Goal: Task Accomplishment & Management: Use online tool/utility

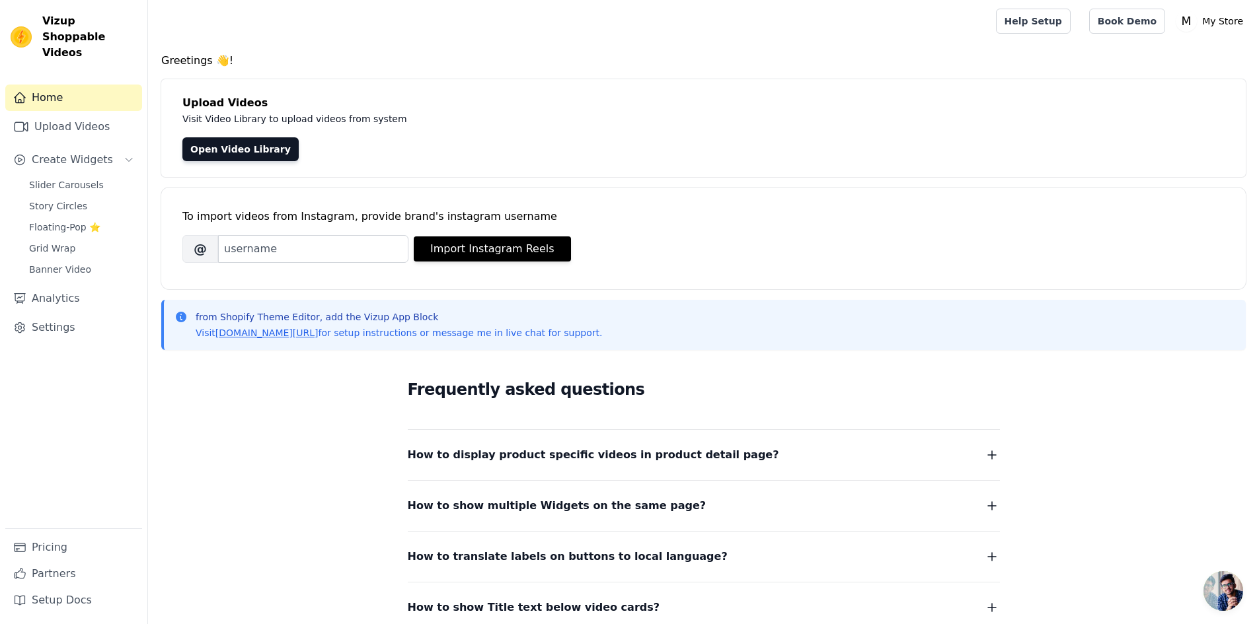
click at [330, 229] on div "To import videos from Instagram, provide brand's instagram username Brand's Ins…" at bounding box center [703, 228] width 1042 height 81
click at [342, 240] on input "Brand's Instagram Username" at bounding box center [313, 249] width 190 height 28
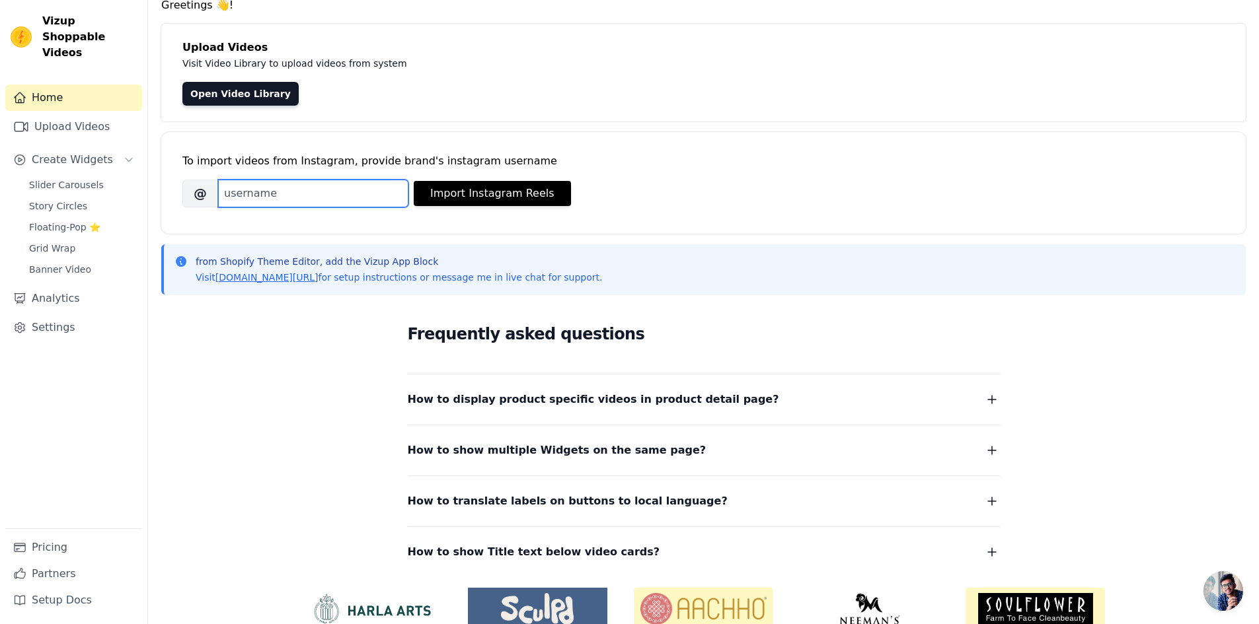
scroll to position [117, 0]
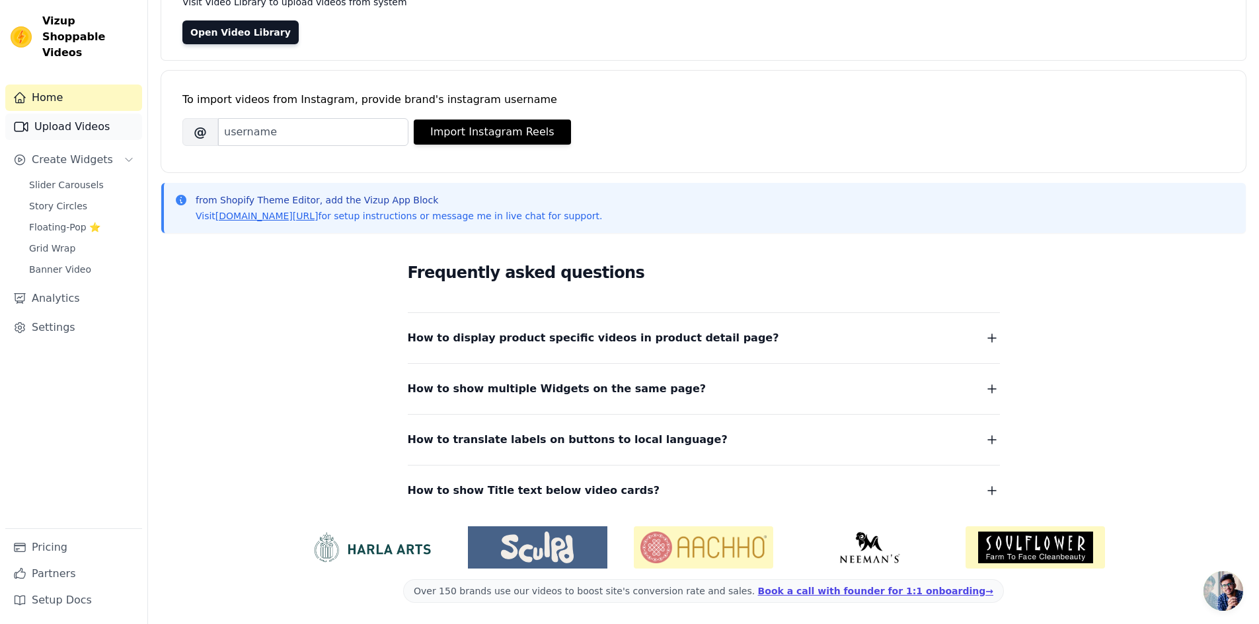
click at [59, 116] on link "Upload Videos" at bounding box center [73, 127] width 137 height 26
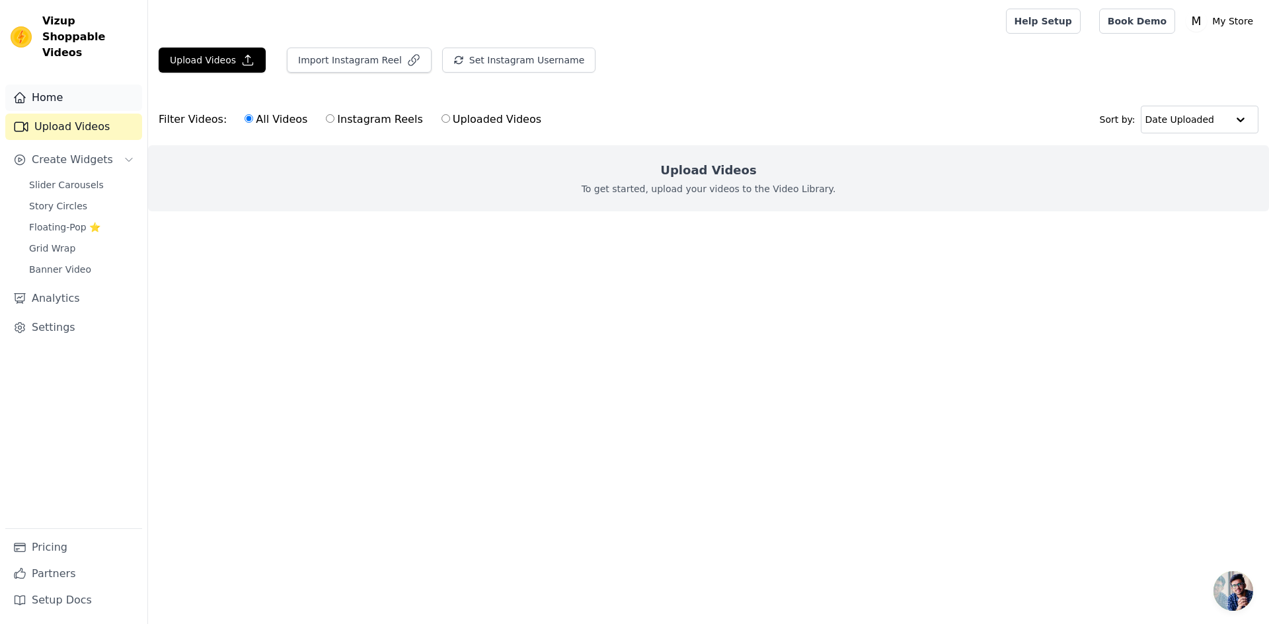
click at [33, 85] on link "Home" at bounding box center [73, 98] width 137 height 26
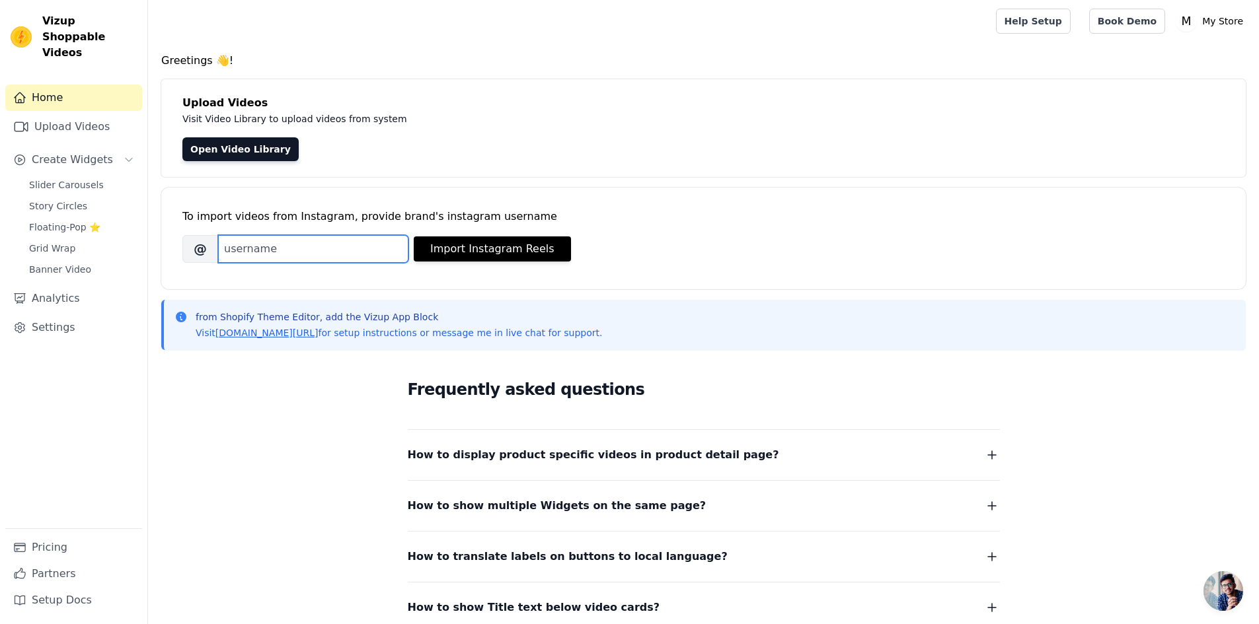
click at [313, 248] on input "Brand's Instagram Username" at bounding box center [313, 249] width 190 height 28
click at [471, 254] on button "Import Instagram Reels" at bounding box center [492, 249] width 157 height 25
click at [297, 252] on input "Brand's Instagram Username" at bounding box center [313, 249] width 190 height 28
drag, startPoint x: 266, startPoint y: 236, endPoint x: 241, endPoint y: 250, distance: 28.1
click at [241, 250] on input "Brand's Instagram Username" at bounding box center [313, 249] width 190 height 28
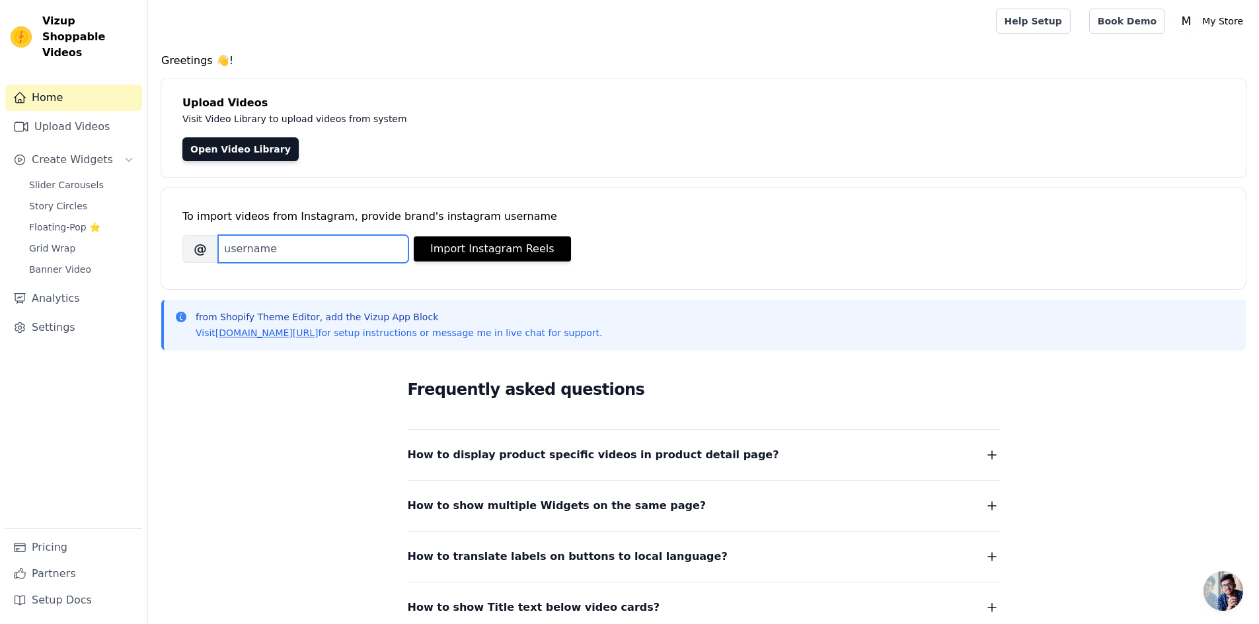
paste input "https://www.instagram.com/reel/DGzEwootEuB/?utm_source=ig_web_copy_link"
drag, startPoint x: 254, startPoint y: 245, endPoint x: 471, endPoint y: 239, distance: 216.8
click at [471, 239] on div "Brand's Instagram Username @ https://www.instagram.com/reel/DGzEwootEuB/?utm_so…" at bounding box center [703, 249] width 1042 height 28
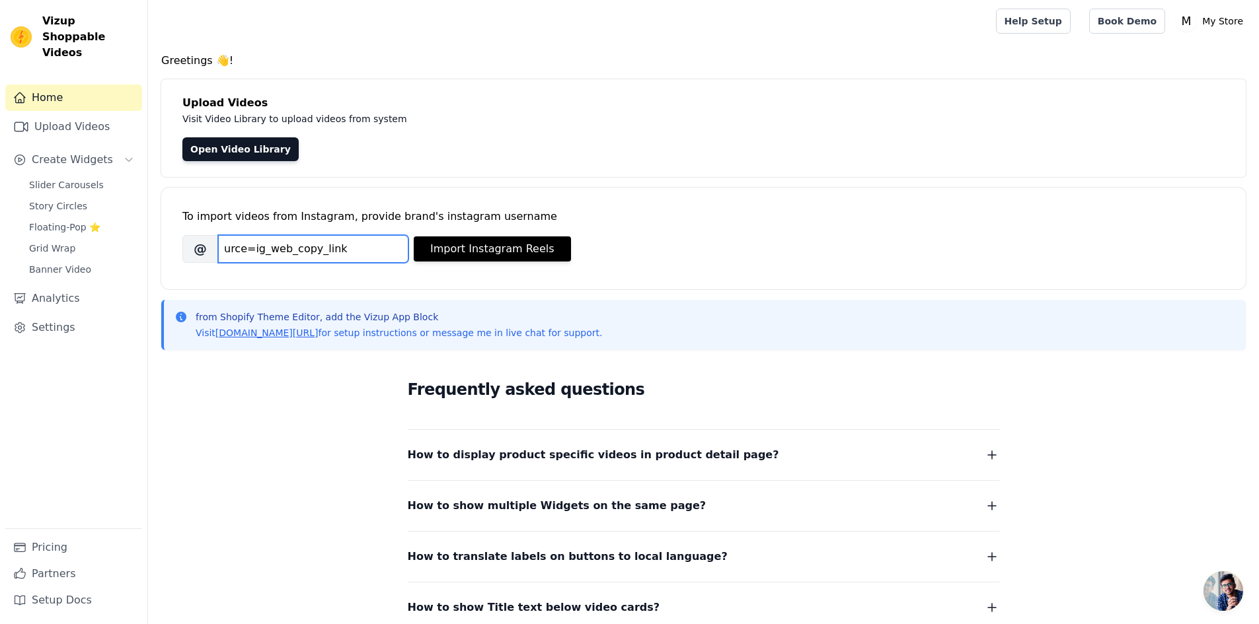
type input "y_link"
drag, startPoint x: 223, startPoint y: 251, endPoint x: 207, endPoint y: 258, distance: 18.0
click at [207, 258] on div "@" at bounding box center [295, 249] width 226 height 28
paste input "https://www.instagram.com/reel/DGzEwootEuB/?utm_source=ig_web_copy_link"
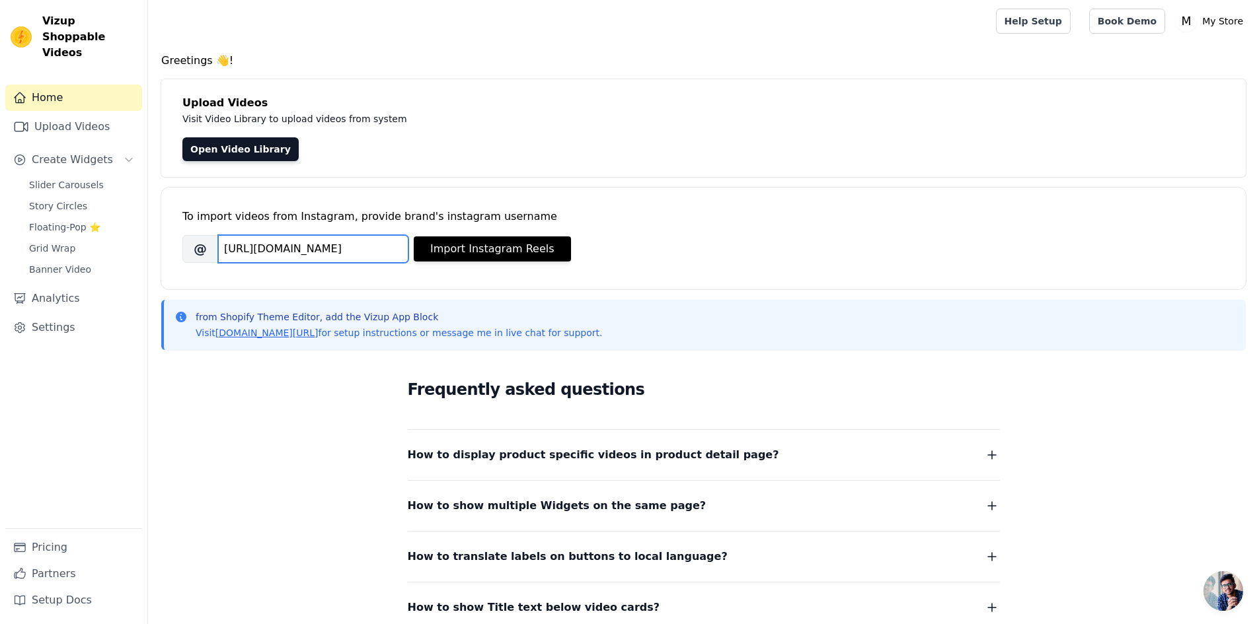
drag, startPoint x: 258, startPoint y: 247, endPoint x: 407, endPoint y: 247, distance: 148.7
click at [407, 247] on input "https://www.instagram.com/reel/DGzEwootEuB/?utm_source=ig_web_copy_link" at bounding box center [313, 249] width 190 height 28
drag, startPoint x: 336, startPoint y: 248, endPoint x: 190, endPoint y: 244, distance: 146.8
click at [190, 244] on div "@ https://www.instagram.com/reel/DGzEwootEuB" at bounding box center [295, 249] width 226 height 28
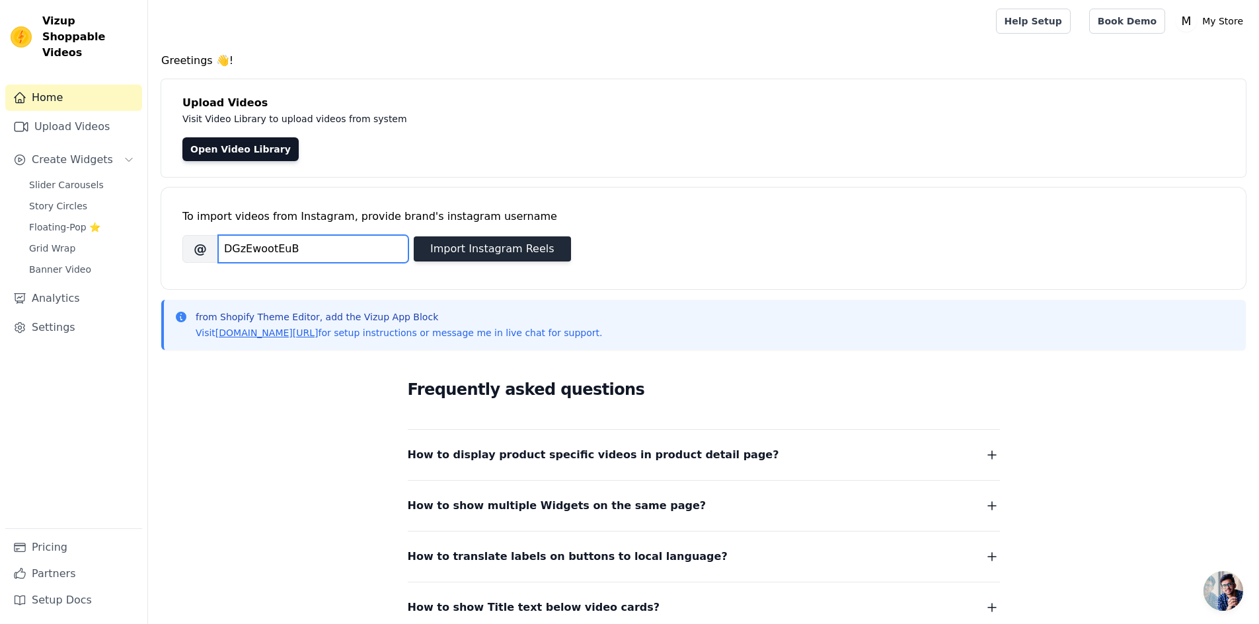
type input "DGzEwootEuB"
click at [540, 255] on button "Import Instagram Reels" at bounding box center [492, 249] width 157 height 25
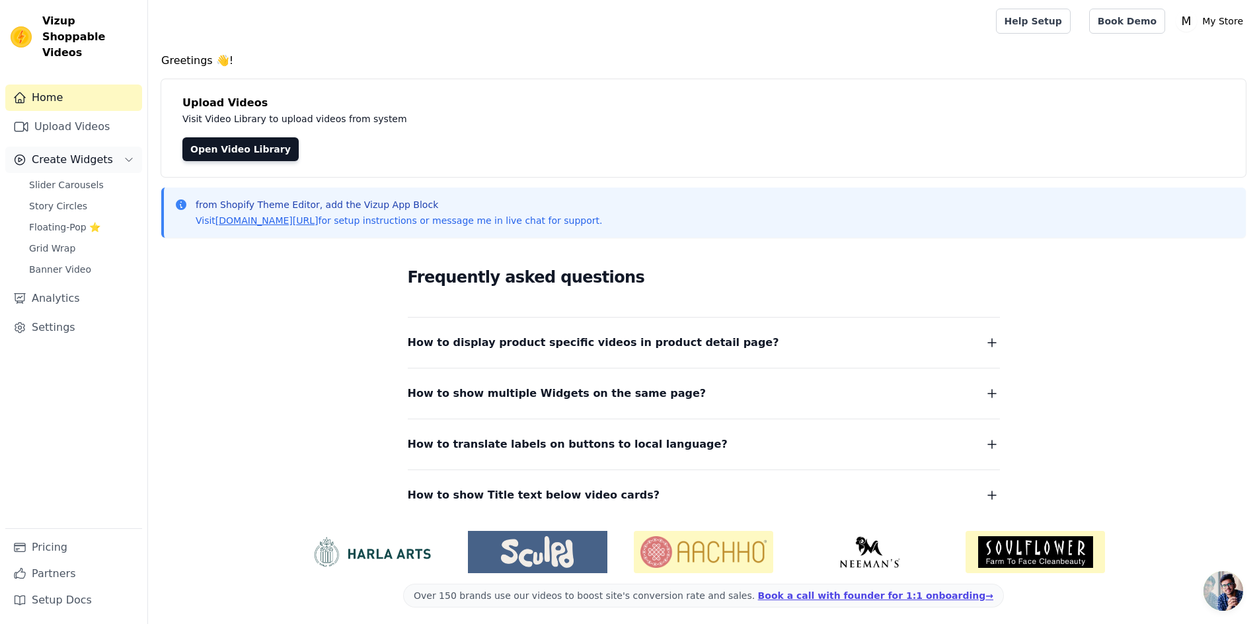
click at [115, 151] on button "Create Widgets" at bounding box center [73, 160] width 137 height 26
click at [101, 176] on link "Slider Carousels" at bounding box center [81, 185] width 121 height 19
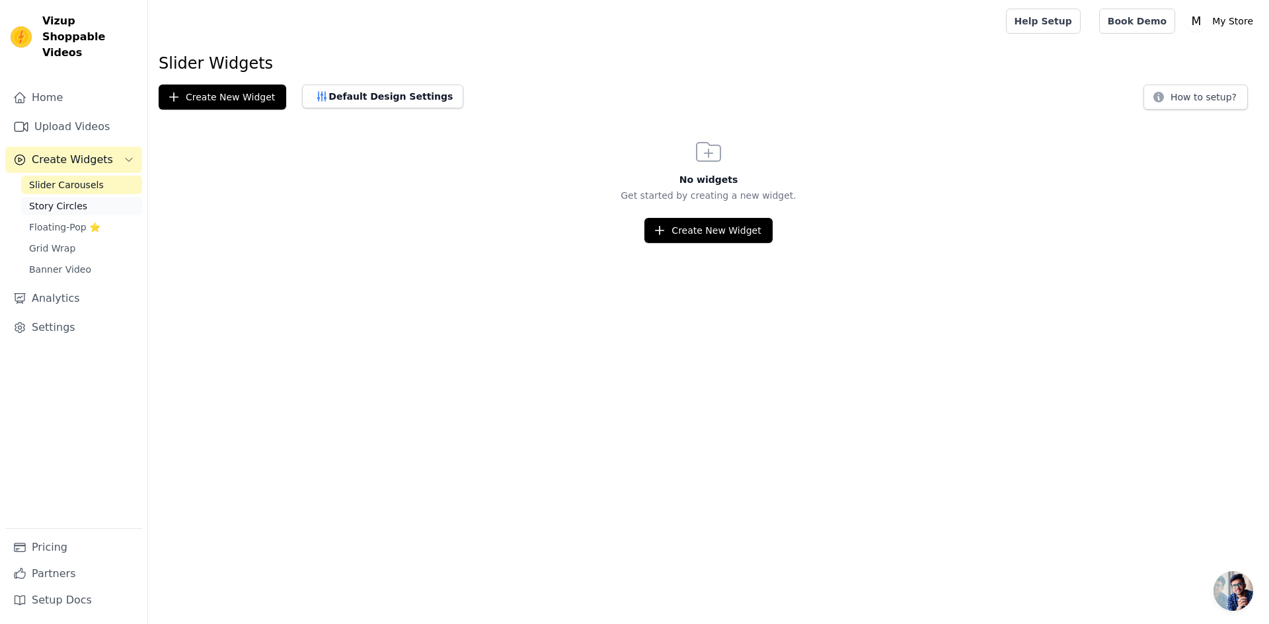
click at [82, 197] on link "Story Circles" at bounding box center [81, 206] width 121 height 19
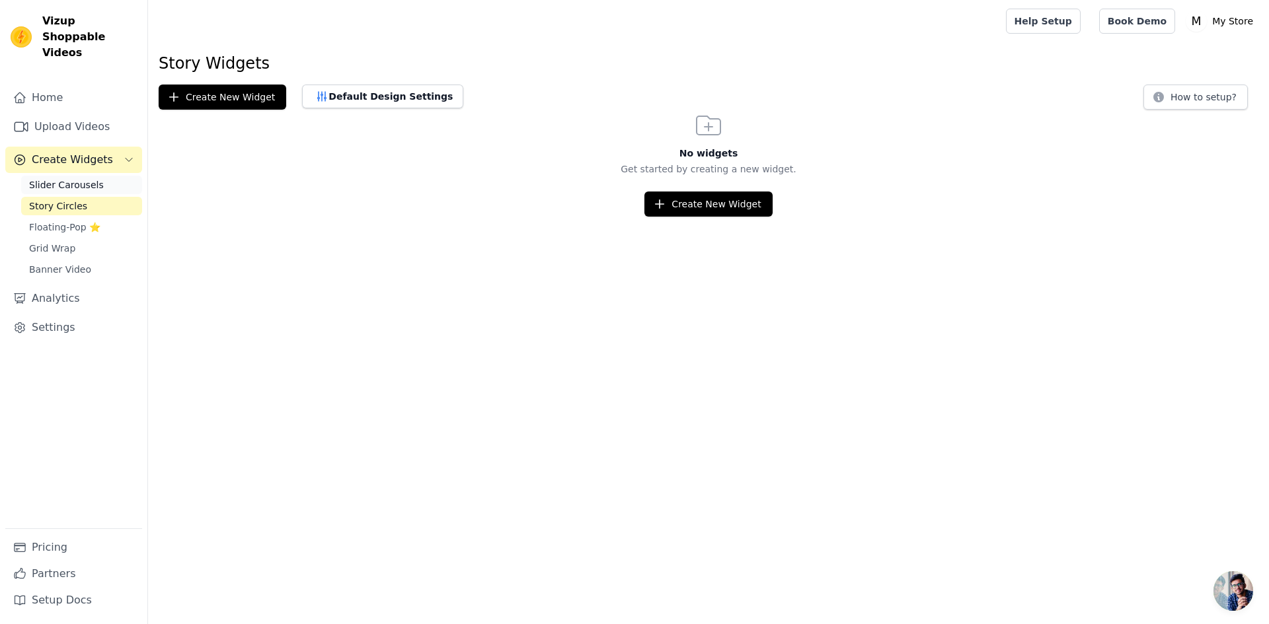
click at [104, 176] on link "Slider Carousels" at bounding box center [81, 185] width 121 height 19
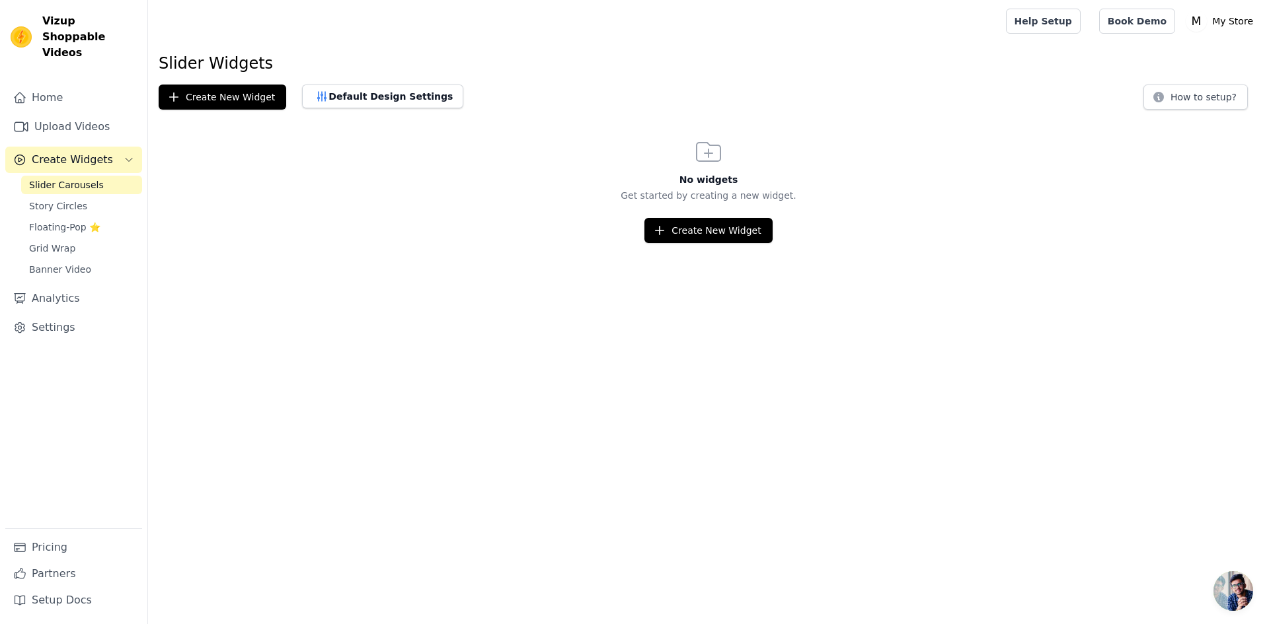
click at [730, 215] on div "No widgets Get started by creating a new widget. Create New Widget" at bounding box center [708, 189] width 1121 height 107
click at [729, 225] on button "Create New Widget" at bounding box center [708, 230] width 128 height 25
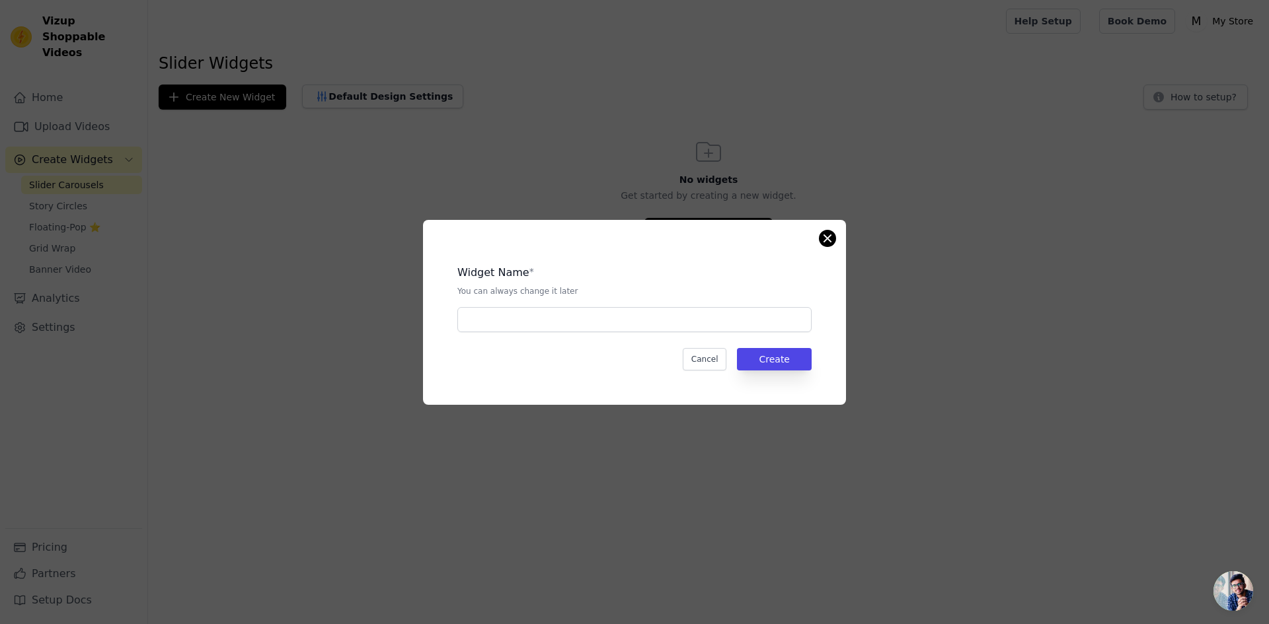
drag, startPoint x: 834, startPoint y: 227, endPoint x: 831, endPoint y: 233, distance: 6.8
click at [835, 227] on div "Widget Name * You can always change it later Cancel Create" at bounding box center [634, 312] width 423 height 185
click at [831, 233] on button "Close modal" at bounding box center [827, 239] width 16 height 16
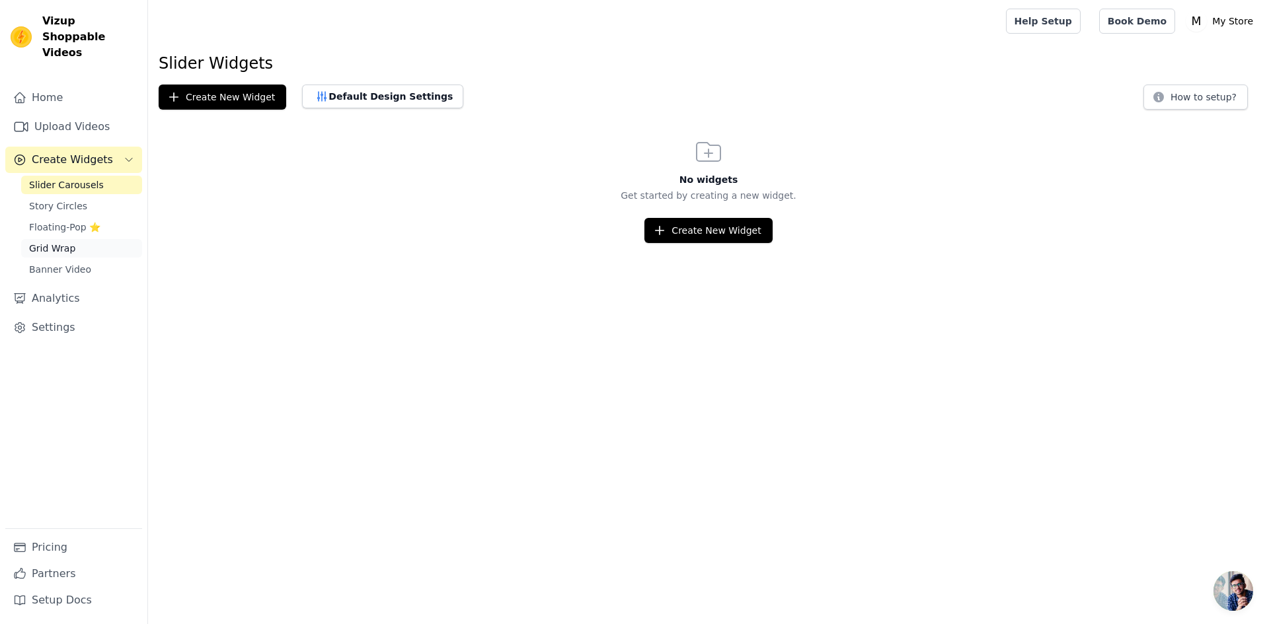
click at [63, 242] on span "Grid Wrap" at bounding box center [52, 248] width 46 height 13
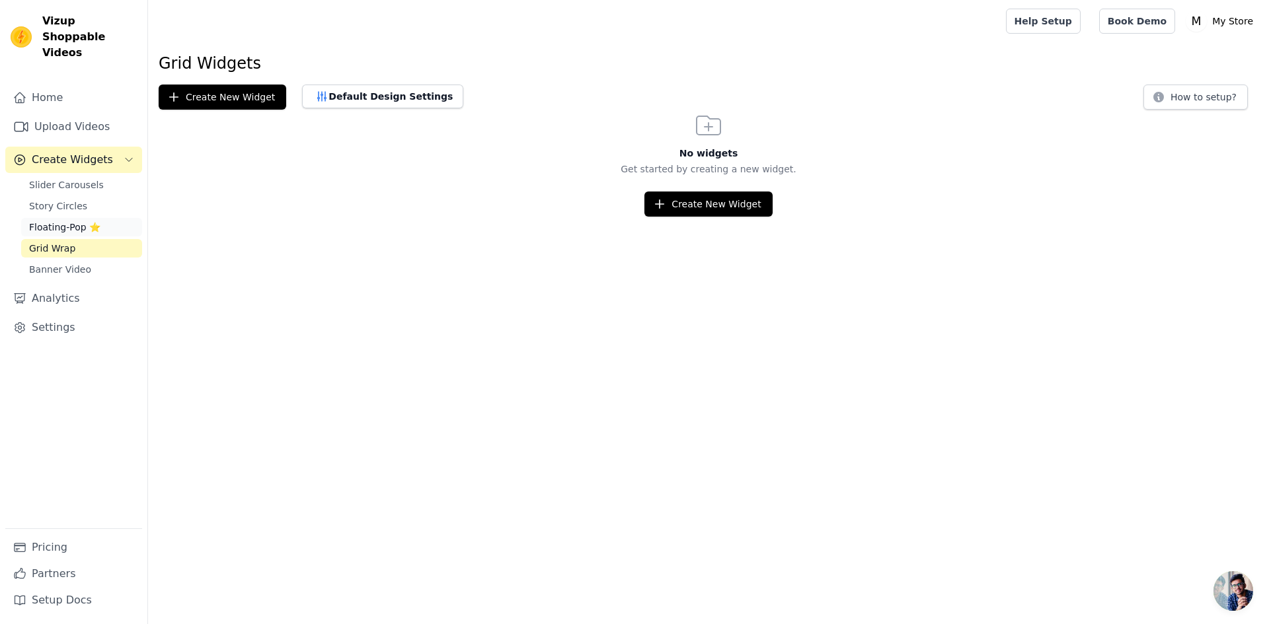
click at [75, 221] on span "Floating-Pop ⭐" at bounding box center [64, 227] width 71 height 13
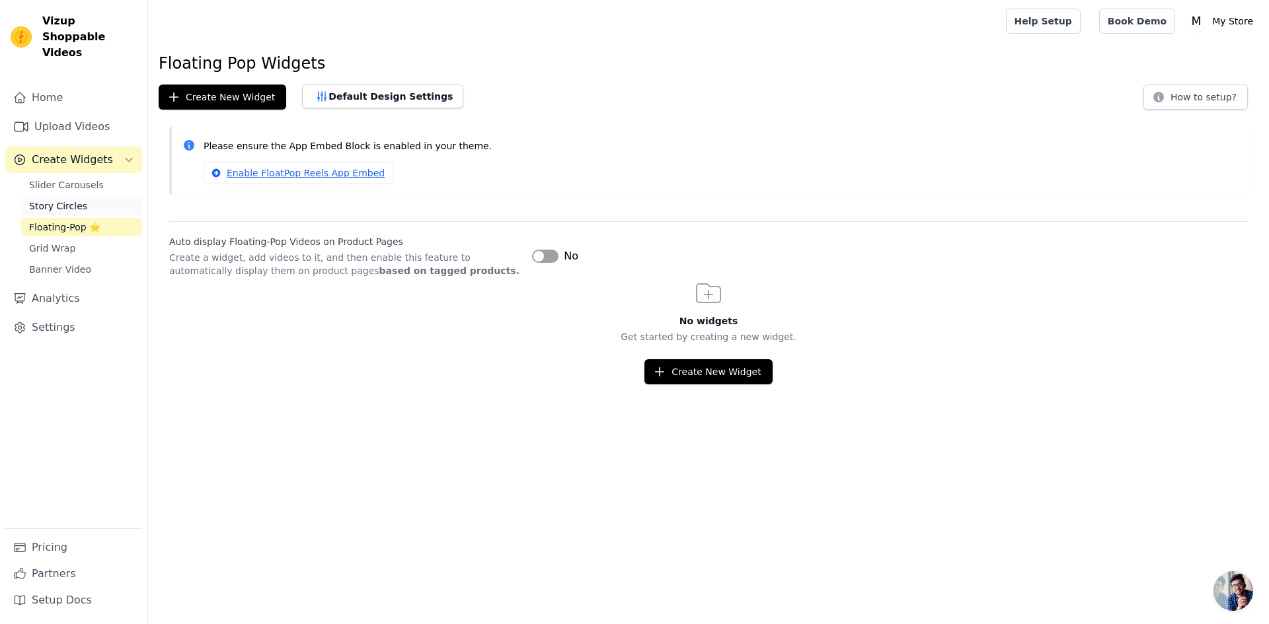
click at [79, 197] on link "Story Circles" at bounding box center [81, 206] width 121 height 19
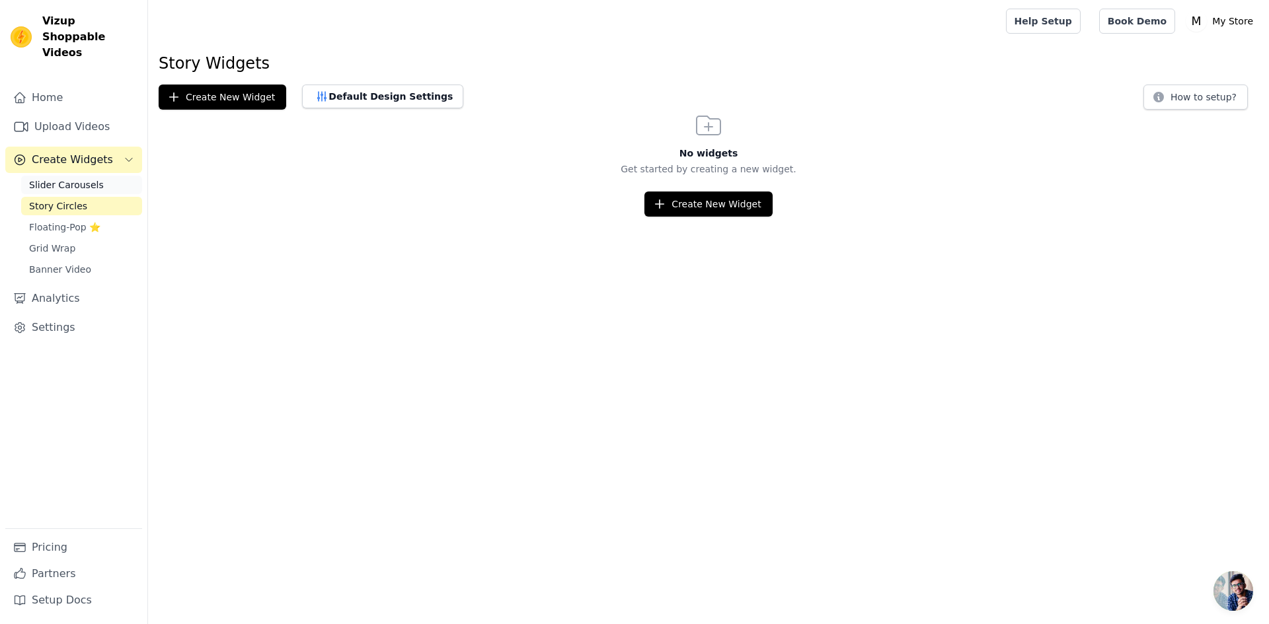
click at [75, 178] on span "Slider Carousels" at bounding box center [66, 184] width 75 height 13
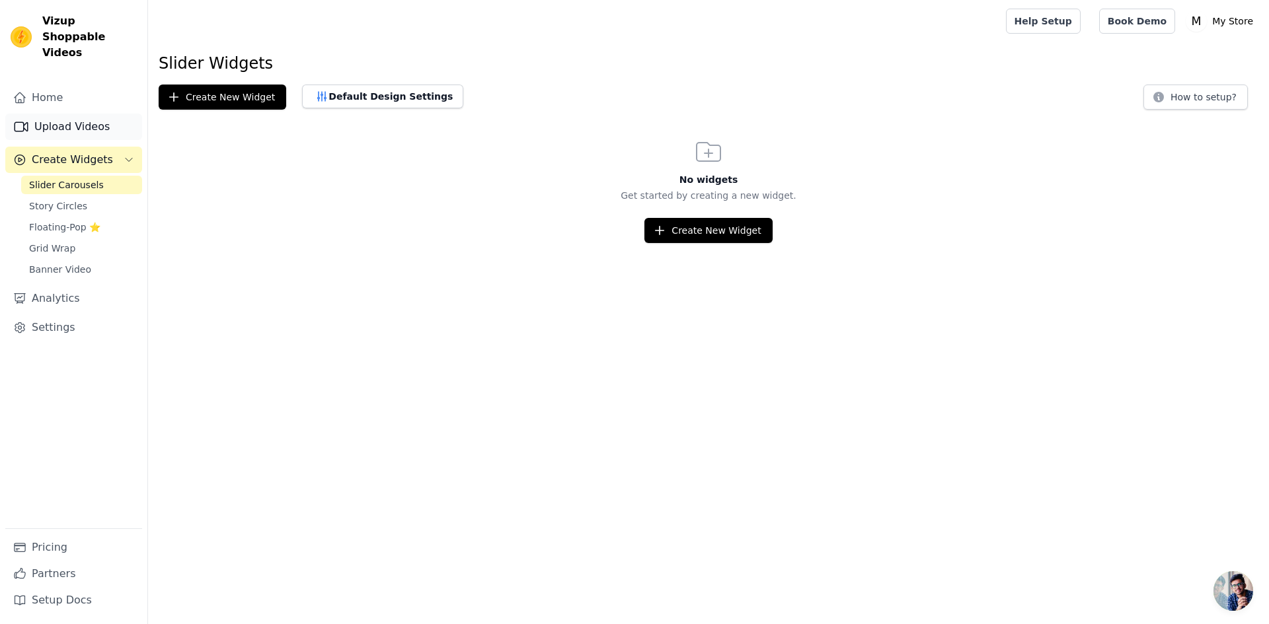
click at [74, 114] on link "Upload Videos" at bounding box center [73, 127] width 137 height 26
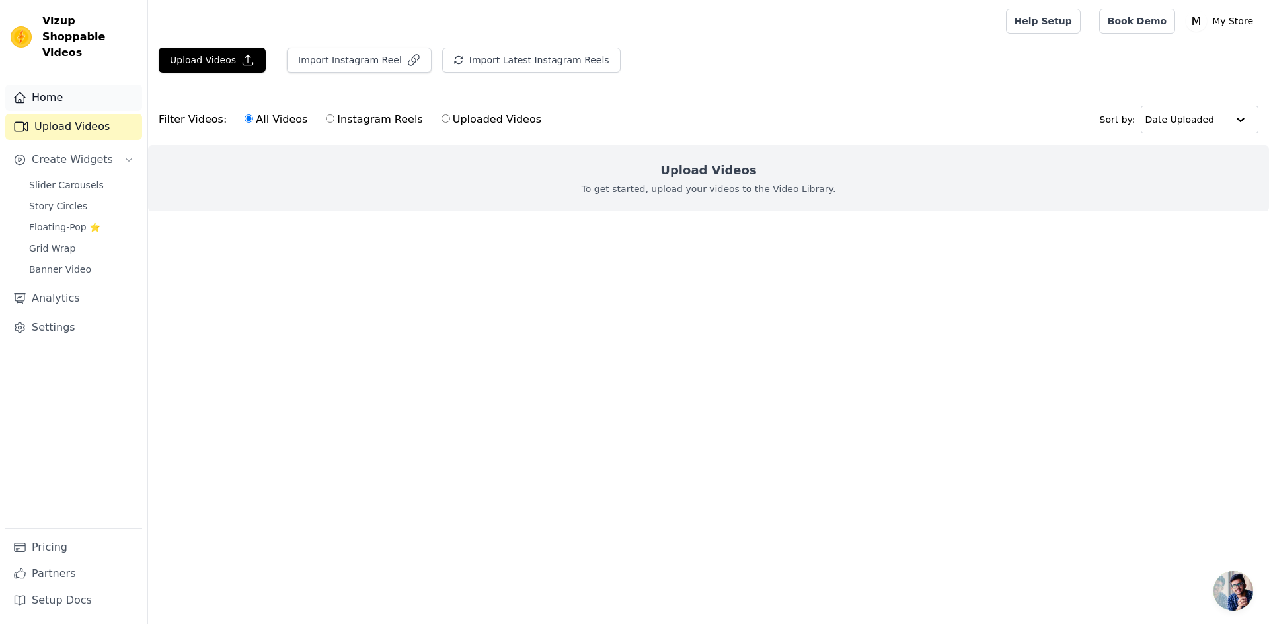
click at [69, 91] on link "Home" at bounding box center [73, 98] width 137 height 26
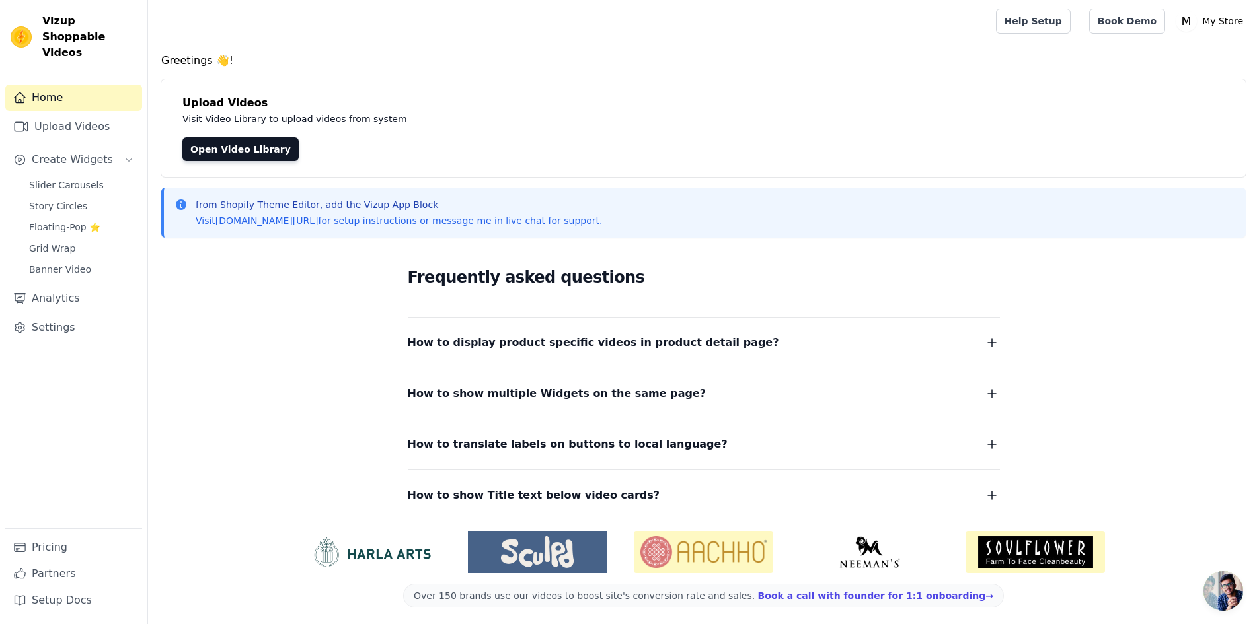
click at [69, 91] on link "Home" at bounding box center [73, 98] width 137 height 26
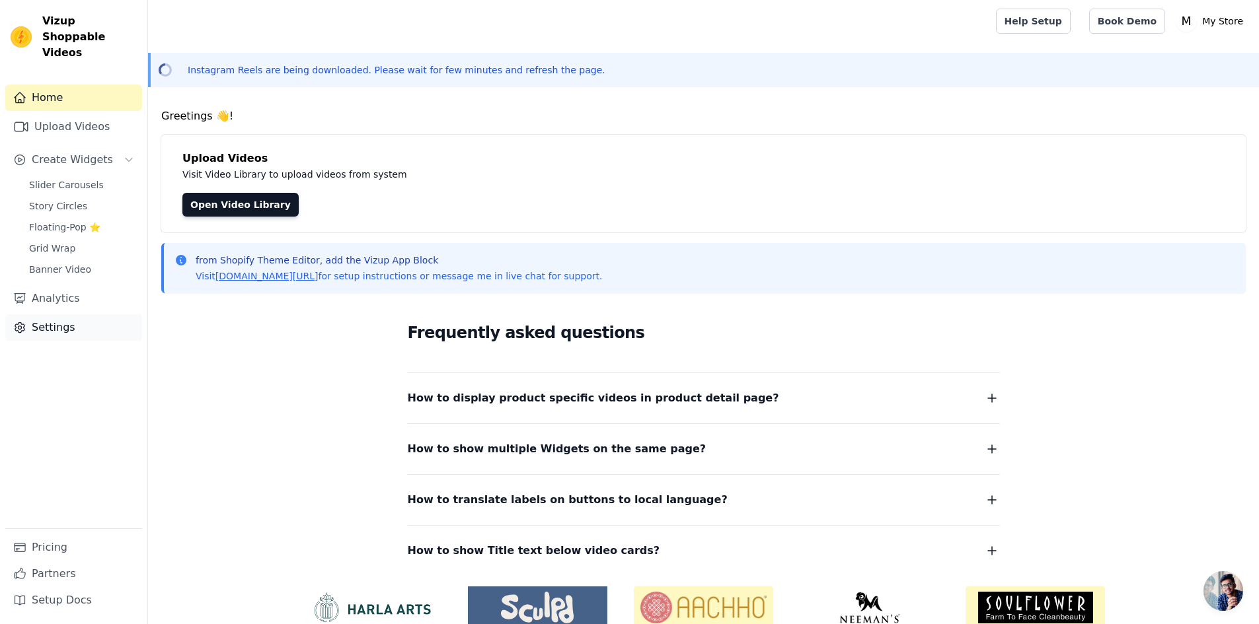
click at [57, 322] on link "Settings" at bounding box center [73, 328] width 137 height 26
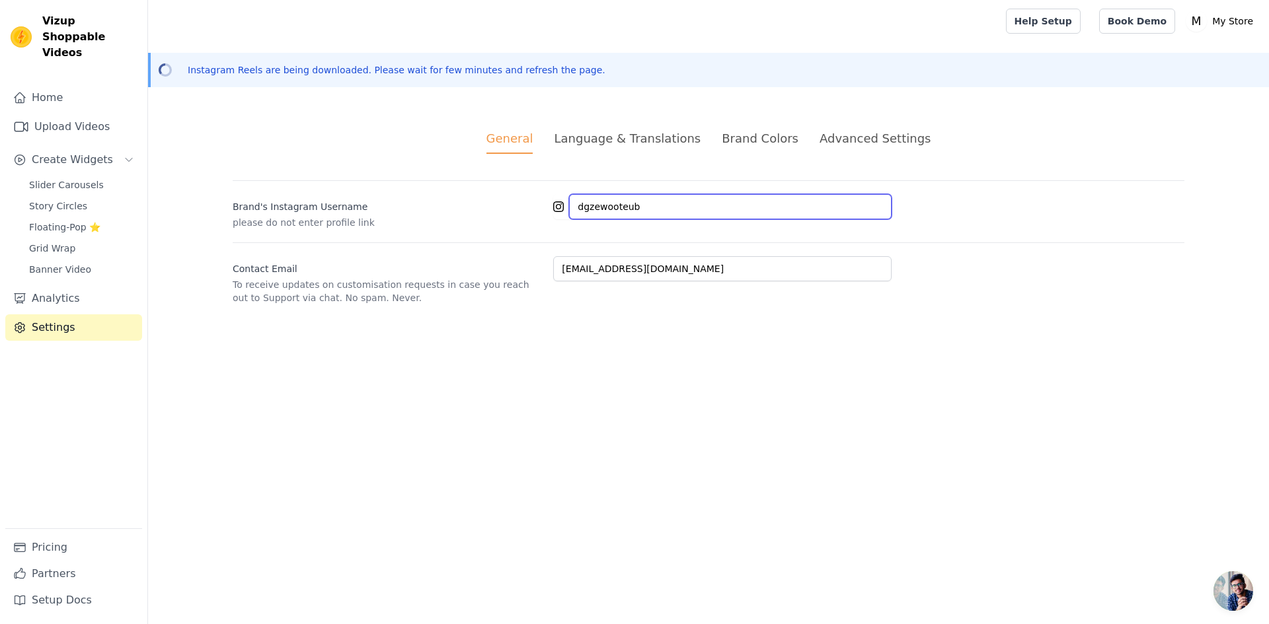
drag, startPoint x: 675, startPoint y: 213, endPoint x: 568, endPoint y: 209, distance: 106.5
click at [568, 209] on div "dgzewooteub" at bounding box center [722, 206] width 338 height 25
click at [26, 32] on img at bounding box center [21, 36] width 21 height 21
click at [1215, 19] on p "My Store" at bounding box center [1233, 21] width 52 height 24
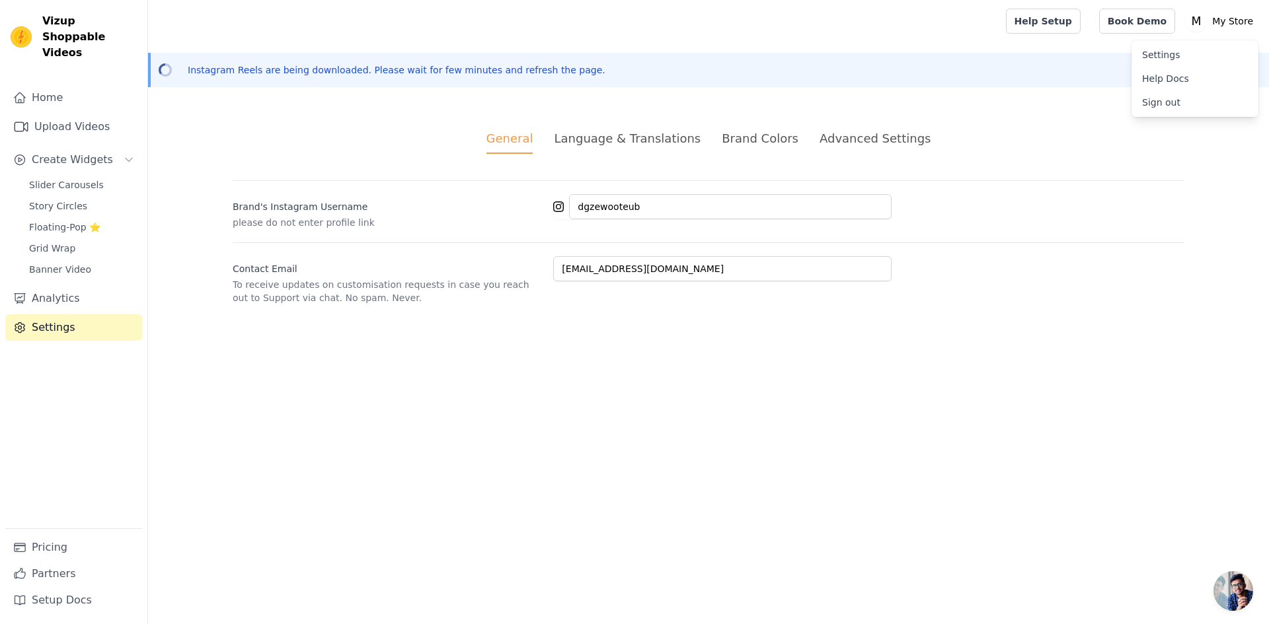
click at [1146, 100] on link "Sign out" at bounding box center [1194, 103] width 127 height 24
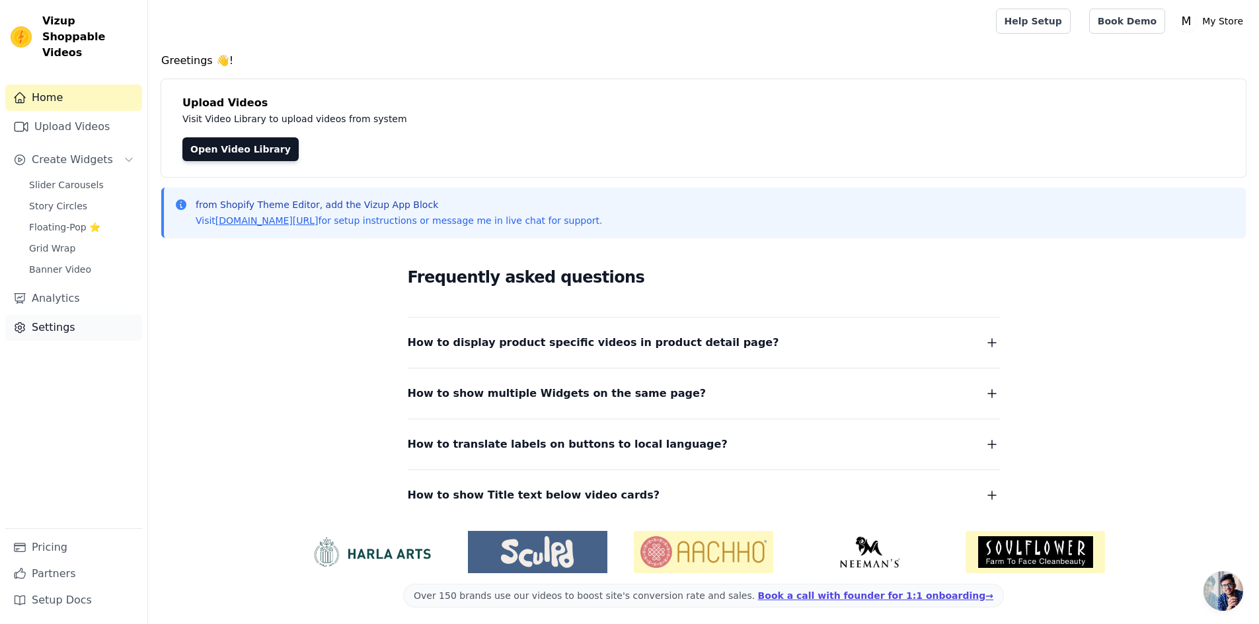
click at [51, 315] on link "Settings" at bounding box center [73, 328] width 137 height 26
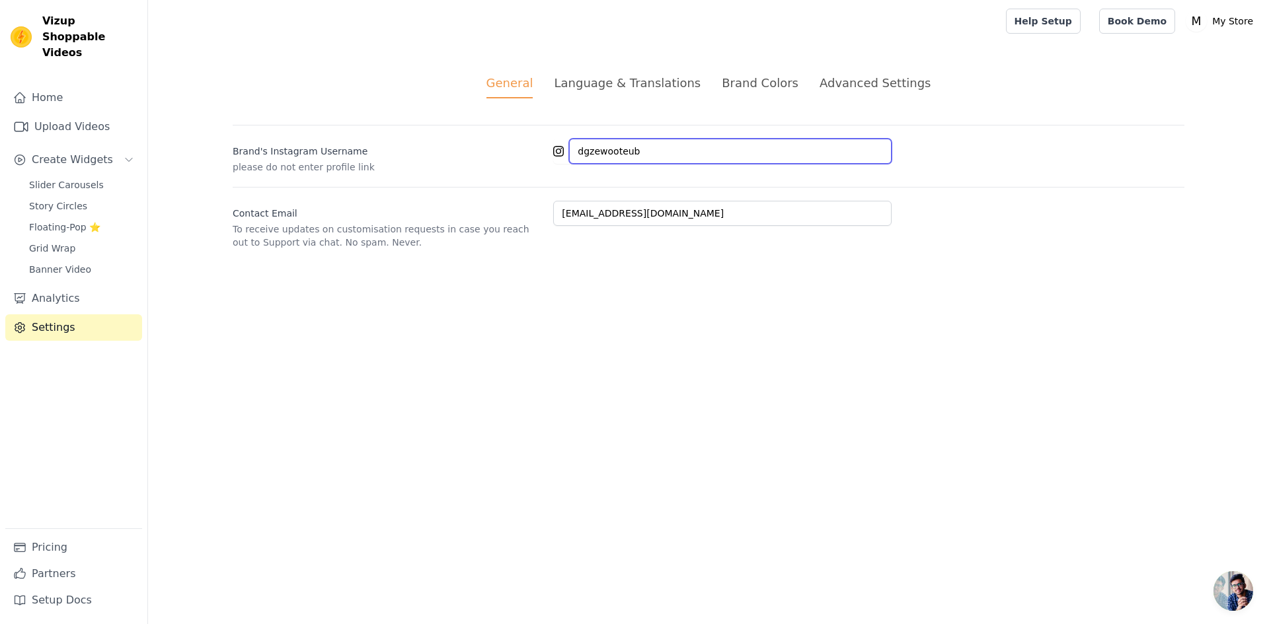
drag, startPoint x: 677, startPoint y: 149, endPoint x: 568, endPoint y: 148, distance: 109.0
click at [568, 148] on div "dgzewooteub" at bounding box center [722, 151] width 338 height 25
paste input "_____priya____ds"
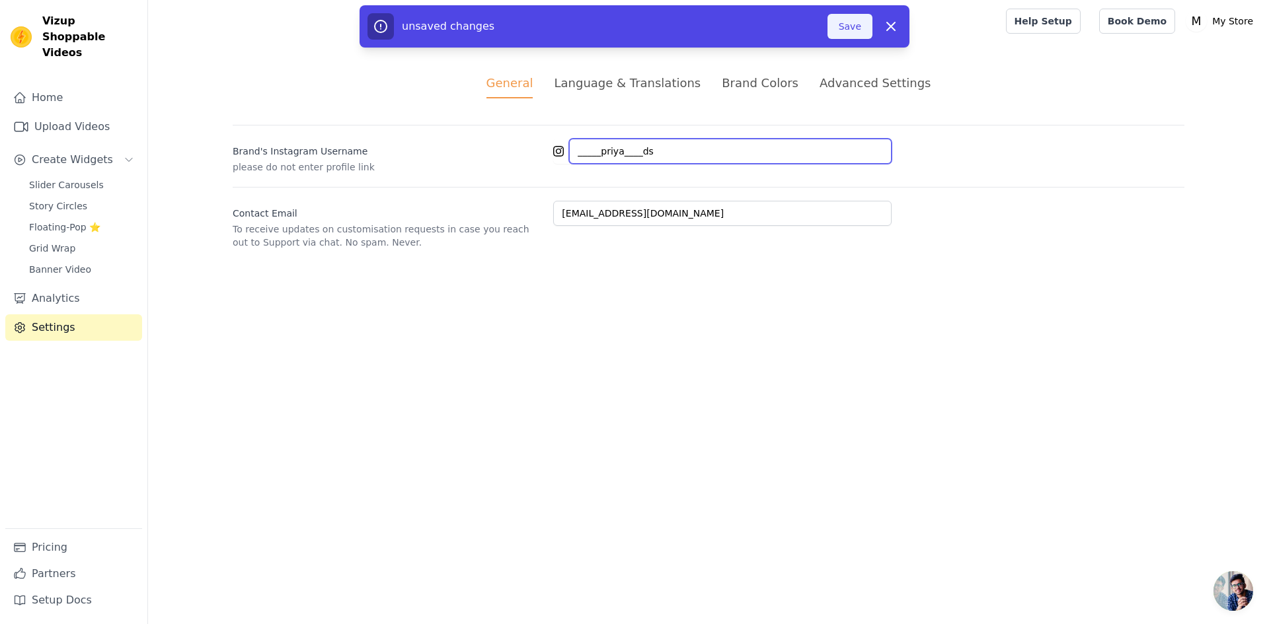
type input "_____priya____ds"
click at [852, 32] on button "Save" at bounding box center [849, 26] width 45 height 25
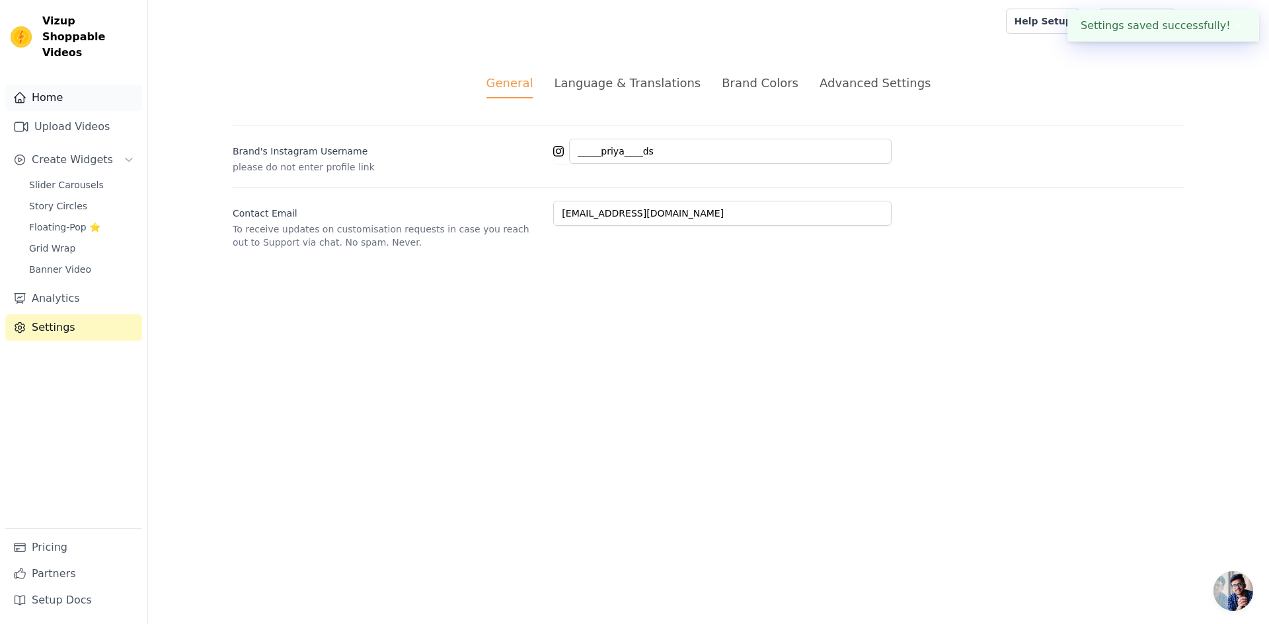
click at [104, 93] on link "Home" at bounding box center [73, 98] width 137 height 26
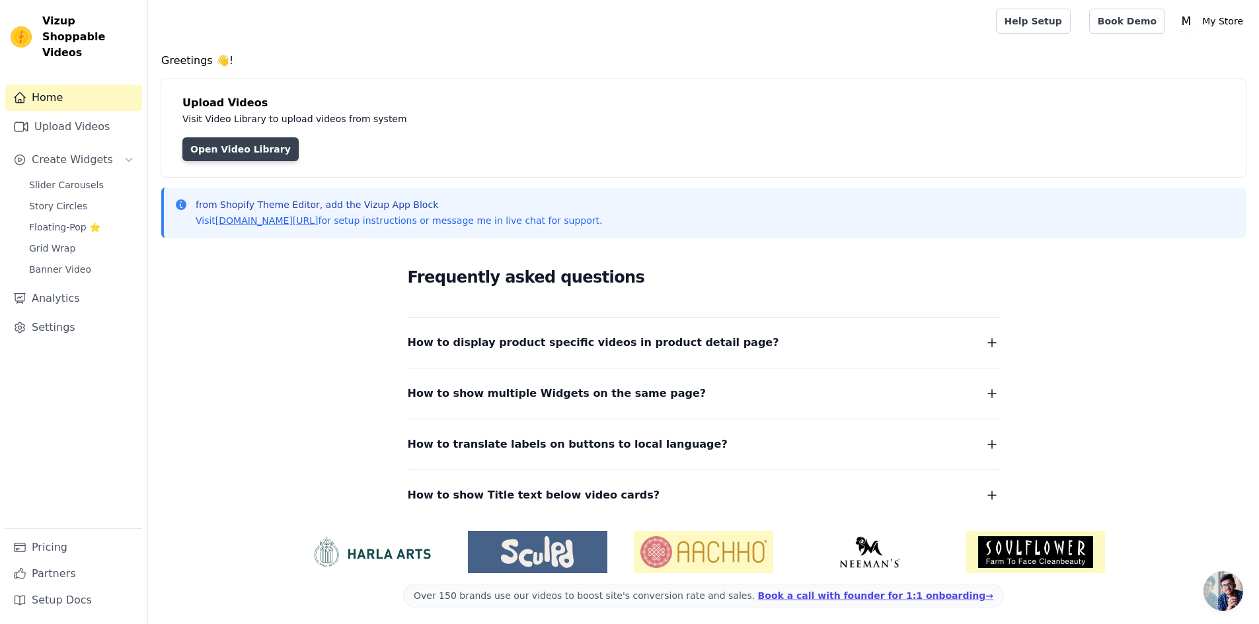
click at [226, 147] on link "Open Video Library" at bounding box center [240, 149] width 116 height 24
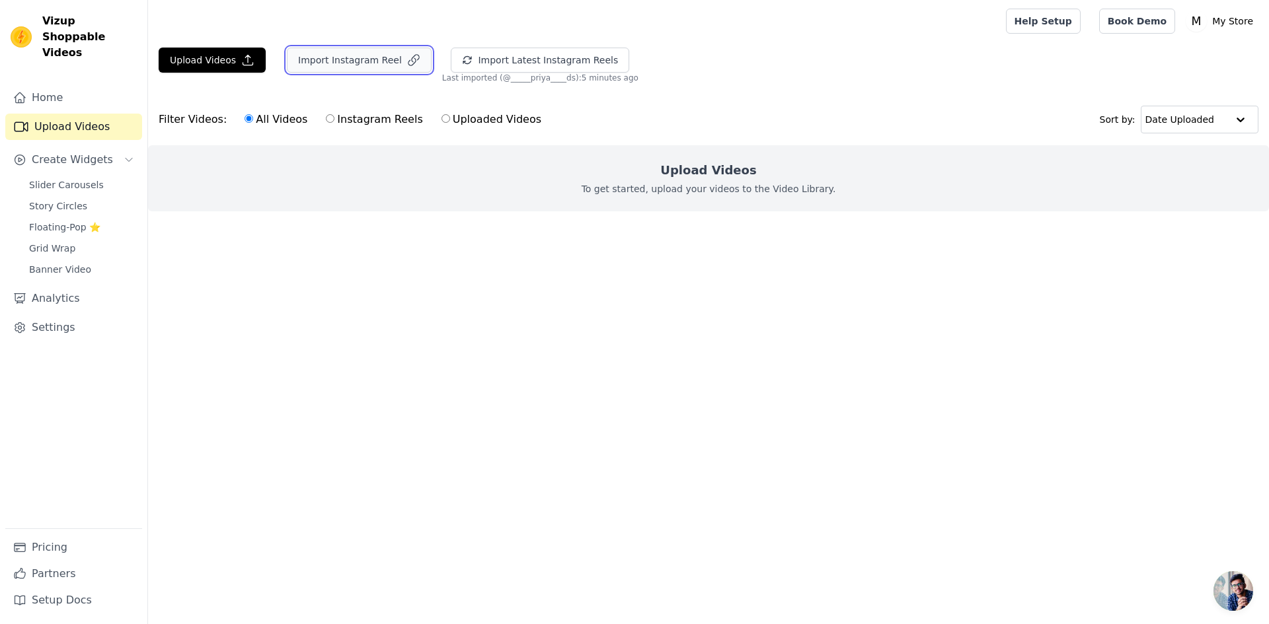
click at [336, 67] on button "Import Instagram Reel" at bounding box center [359, 60] width 145 height 25
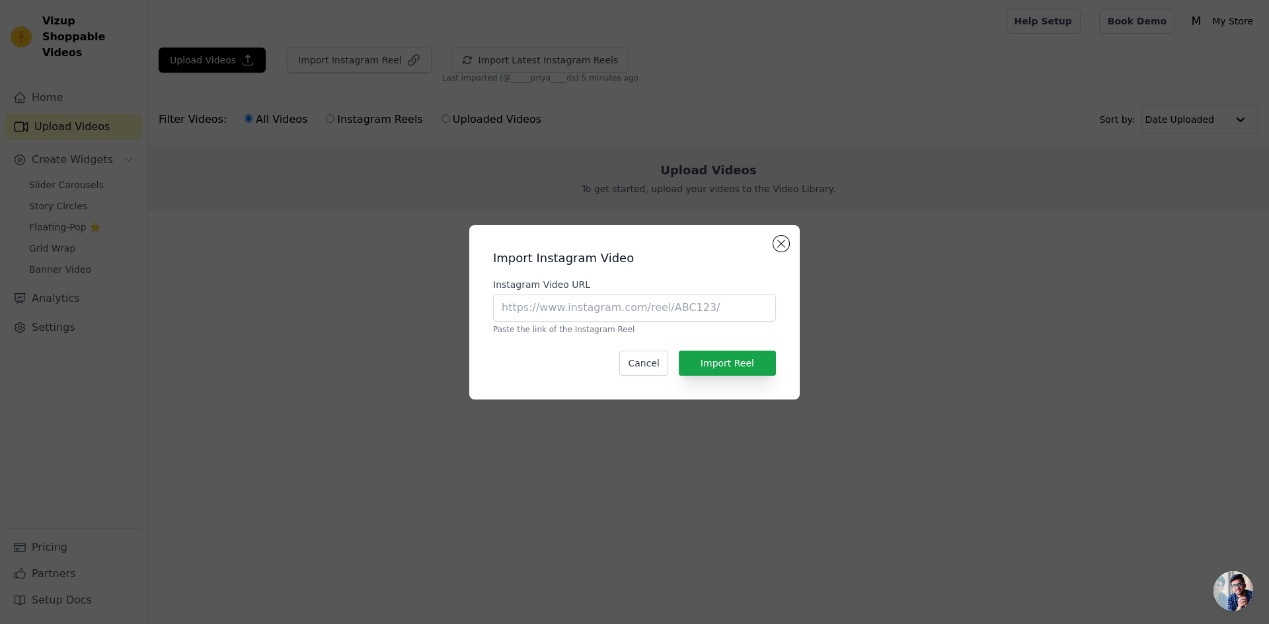
drag, startPoint x: 565, startPoint y: 315, endPoint x: 281, endPoint y: 334, distance: 284.8
click at [282, 336] on div "Import Instagram Video Instagram Video URL Paste the link of the Instagram Reel…" at bounding box center [634, 312] width 1227 height 217
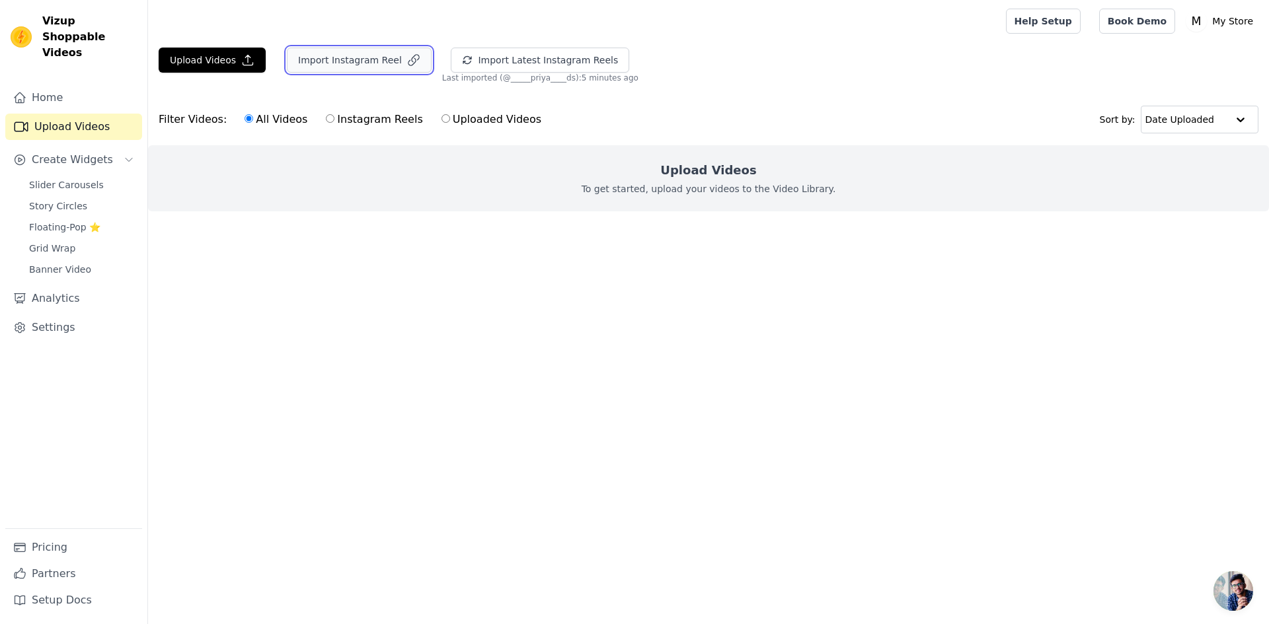
click at [377, 59] on button "Import Instagram Reel" at bounding box center [359, 60] width 145 height 25
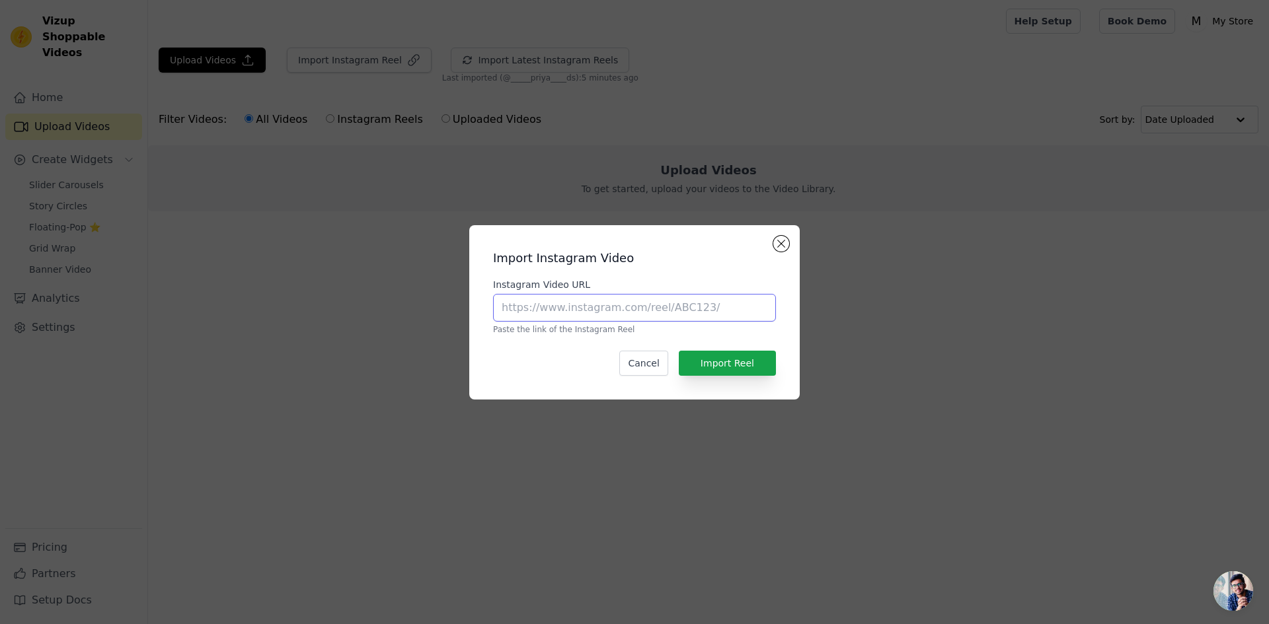
paste input "[URL][DOMAIN_NAME]"
type input "[URL][DOMAIN_NAME]"
click at [744, 372] on button "Import Reel" at bounding box center [727, 363] width 97 height 25
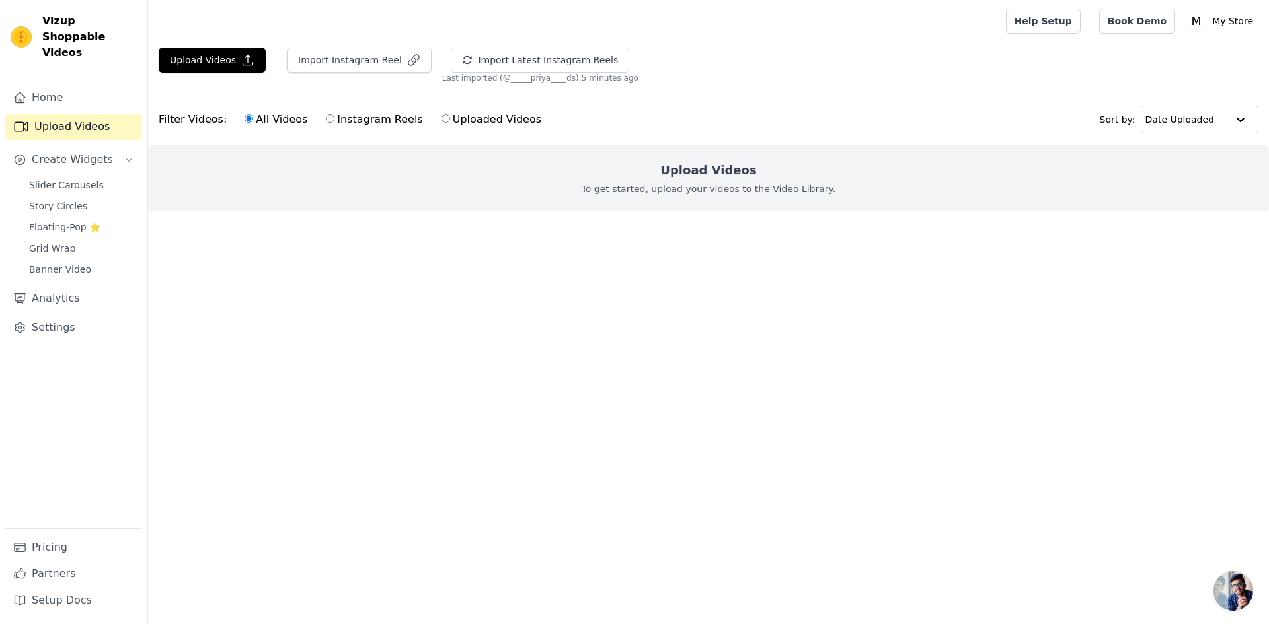
click at [362, 123] on label "Instagram Reels" at bounding box center [374, 119] width 98 height 17
click at [334, 123] on input "Instagram Reels" at bounding box center [330, 118] width 9 height 9
radio input "true"
click at [362, 123] on label "Instagram Reels" at bounding box center [374, 119] width 98 height 17
click at [334, 123] on input "Instagram Reels" at bounding box center [330, 118] width 9 height 9
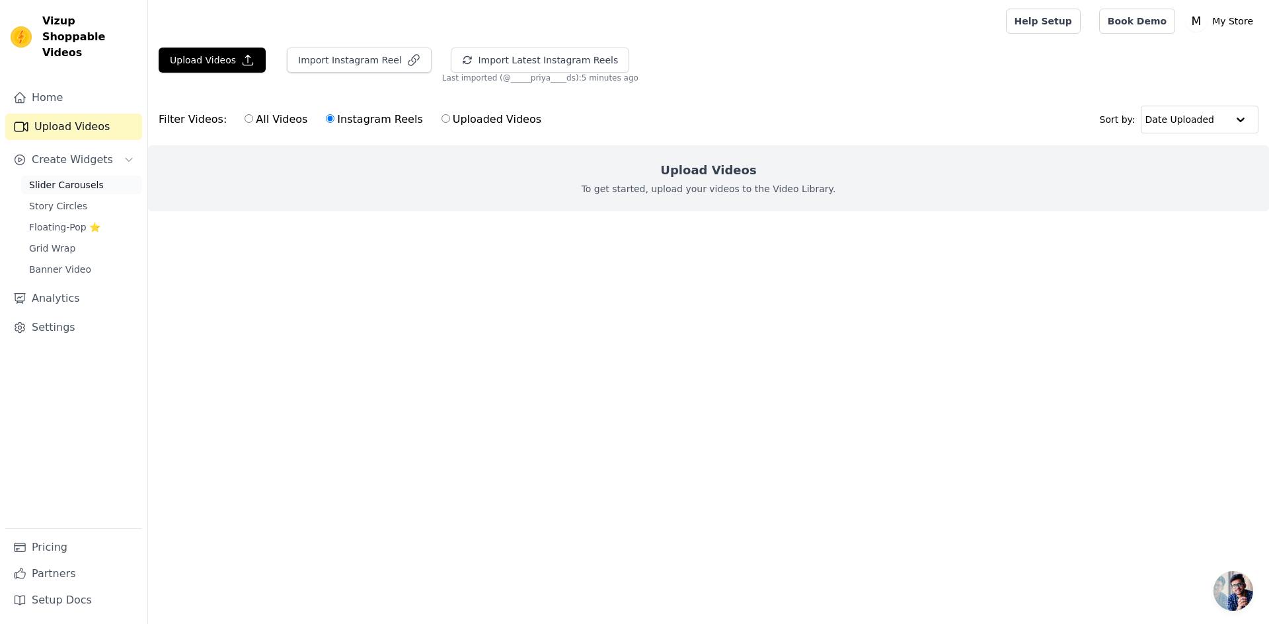
click at [92, 178] on span "Slider Carousels" at bounding box center [66, 184] width 75 height 13
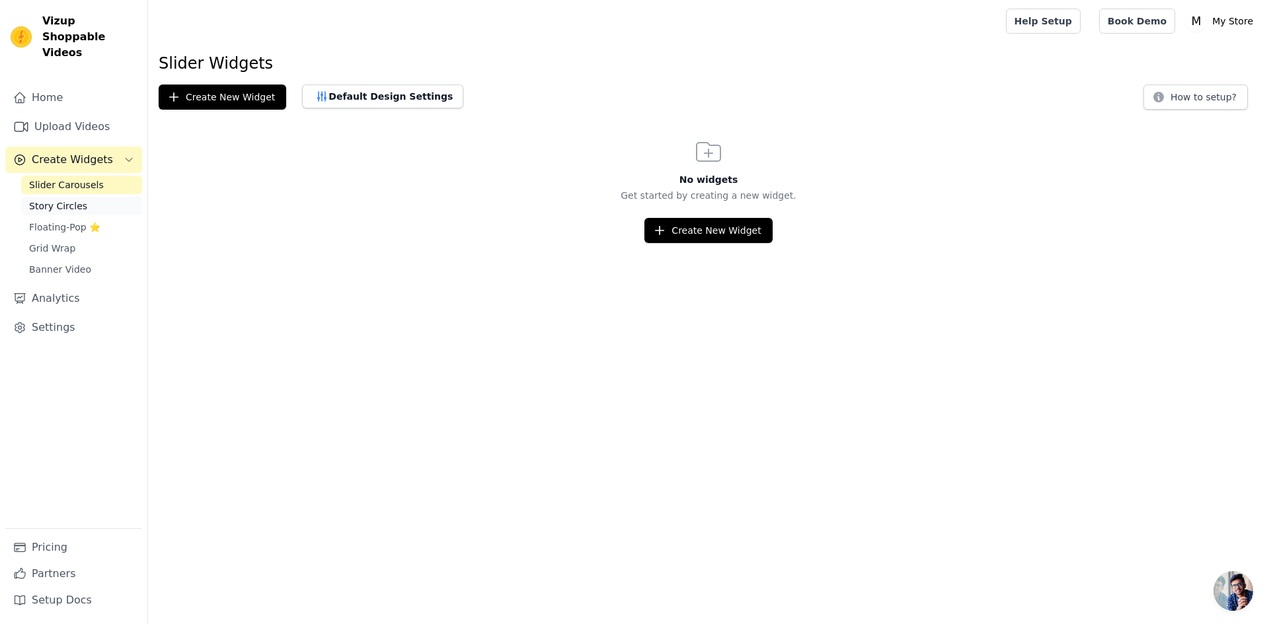
click at [135, 197] on link "Story Circles" at bounding box center [81, 206] width 121 height 19
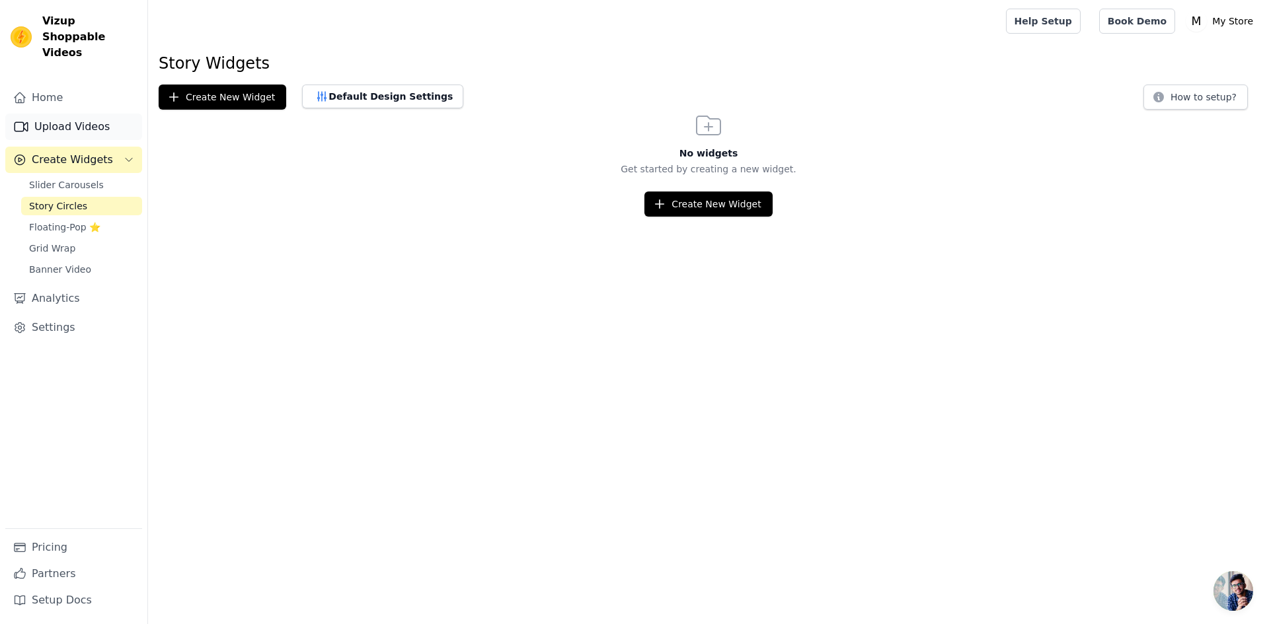
click at [95, 119] on link "Upload Videos" at bounding box center [73, 127] width 137 height 26
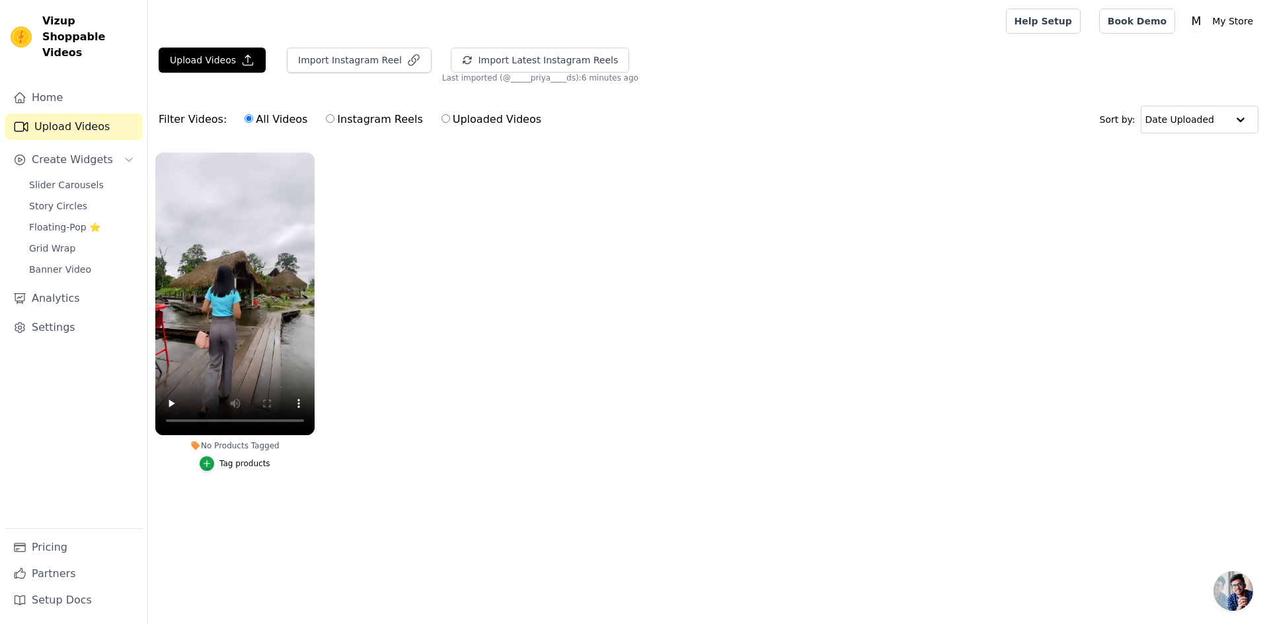
click at [56, 201] on div "Slider Carousels Story Circles Floating-Pop ⭐ Grid Wrap Banner Video" at bounding box center [81, 227] width 121 height 103
click at [61, 178] on span "Slider Carousels" at bounding box center [66, 184] width 75 height 13
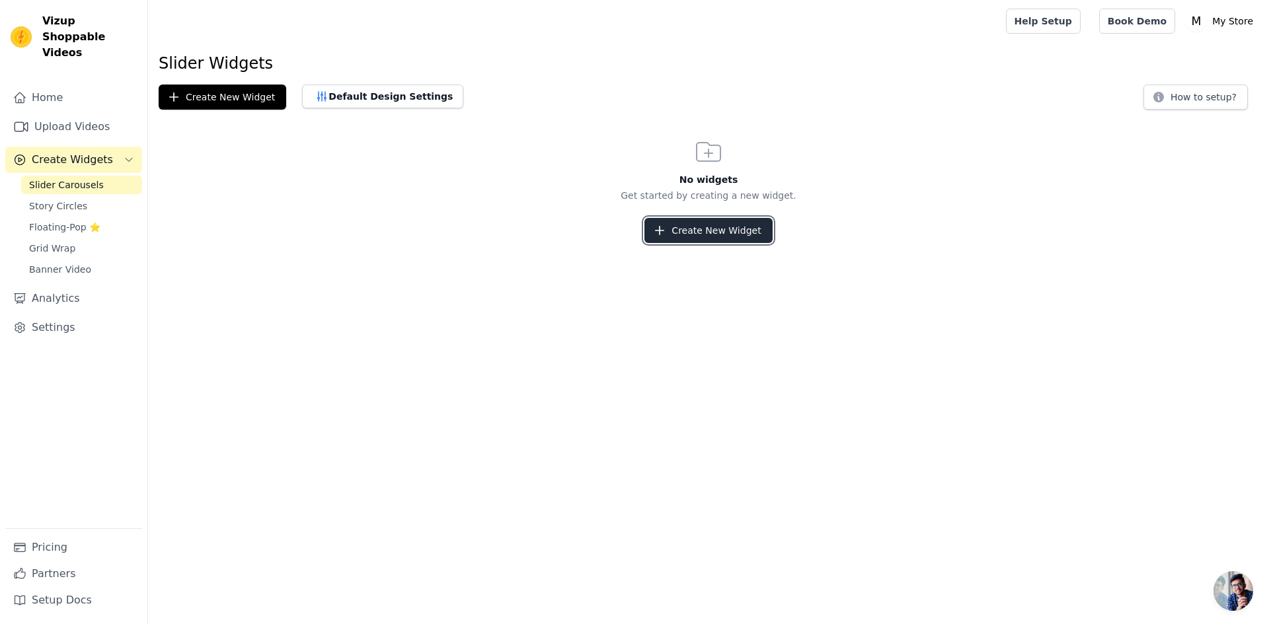
click at [666, 234] on icon "button" at bounding box center [659, 230] width 13 height 13
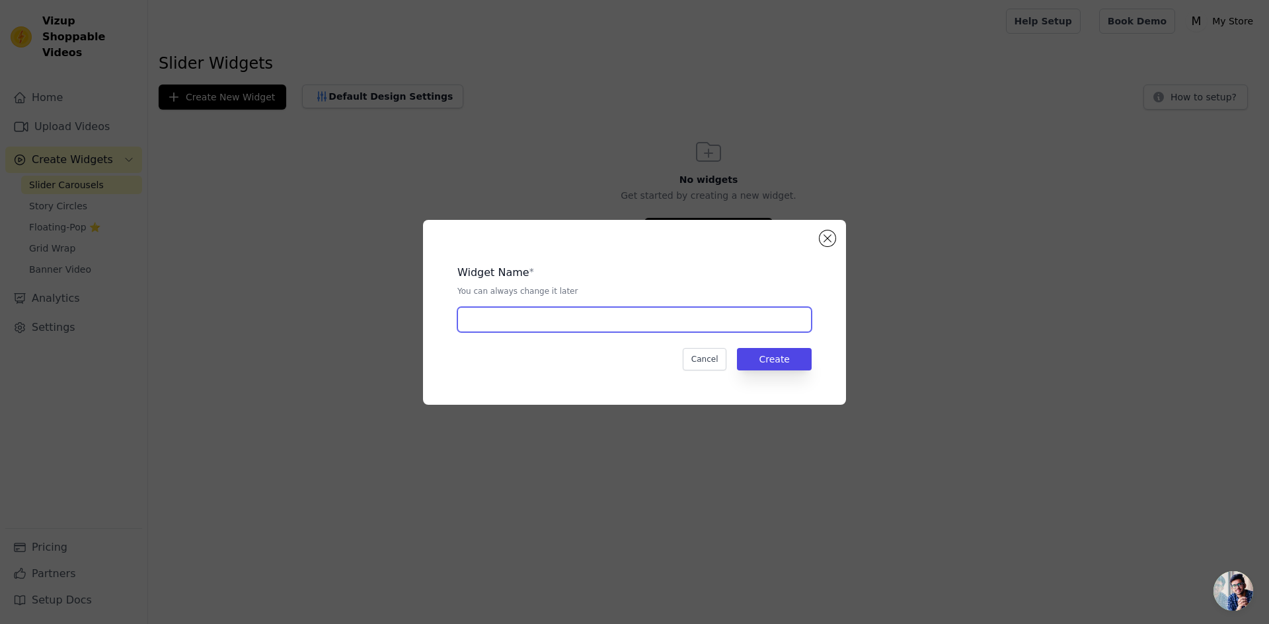
click at [673, 314] on input "text" at bounding box center [634, 319] width 354 height 25
type input "hot selling product"
click at [794, 352] on button "Create" at bounding box center [774, 359] width 75 height 22
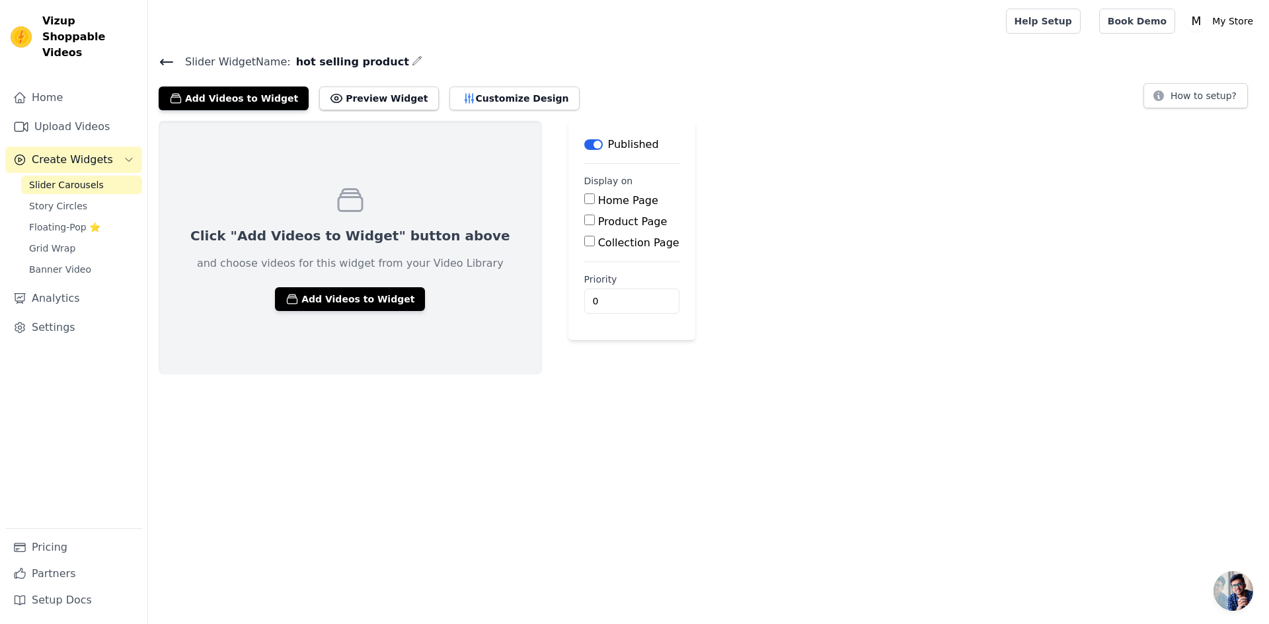
click at [39, 178] on span "Slider Carousels" at bounding box center [66, 184] width 75 height 13
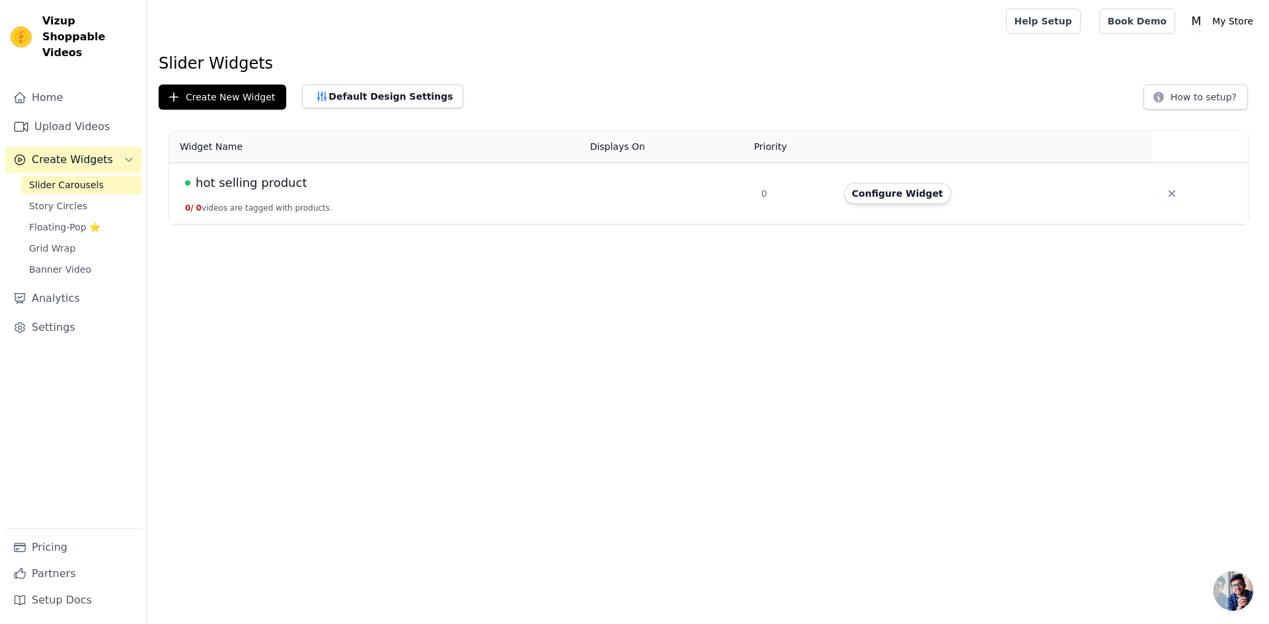
click at [354, 205] on td "hot selling product 0 / 0 videos are tagged with products." at bounding box center [375, 193] width 413 height 61
click at [893, 196] on button "Configure Widget" at bounding box center [897, 193] width 107 height 21
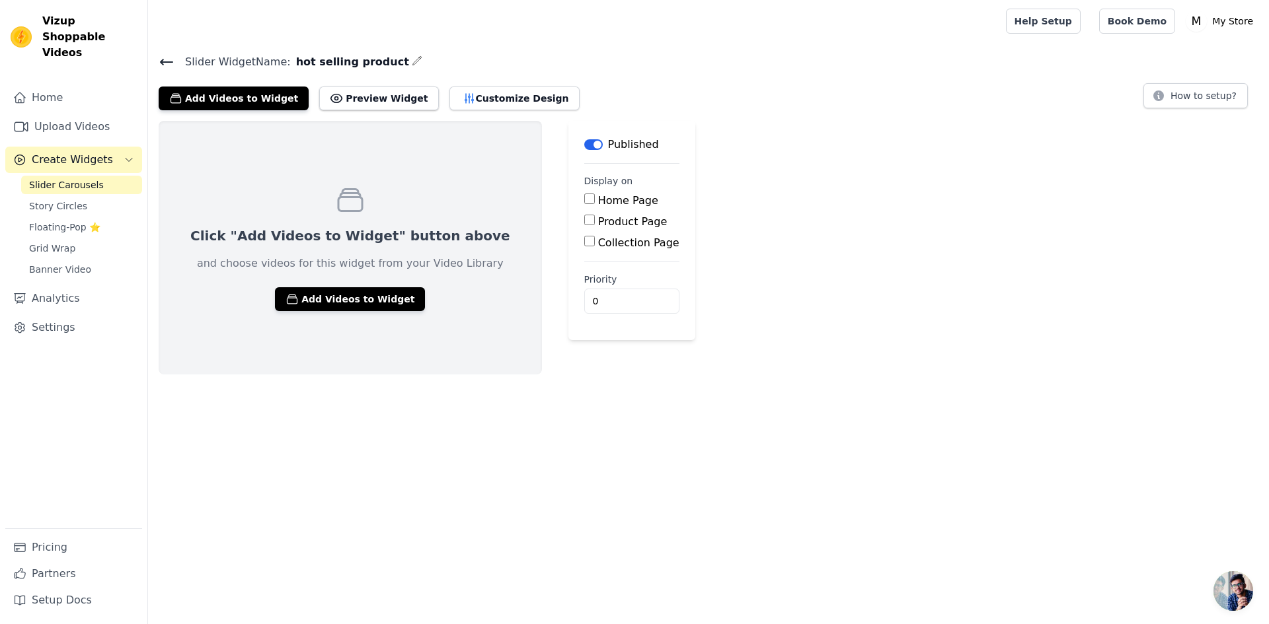
click at [598, 201] on label "Home Page" at bounding box center [628, 200] width 60 height 13
click at [586, 201] on input "Home Page" at bounding box center [589, 199] width 11 height 11
checkbox input "true"
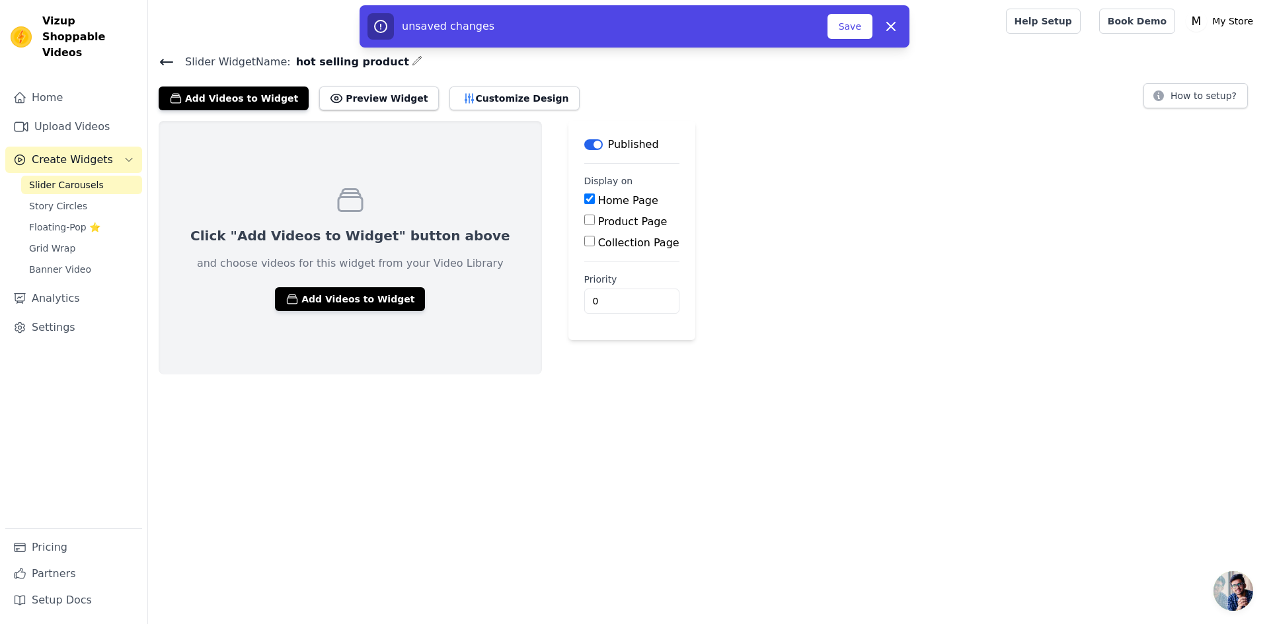
click at [851, 42] on div "unsaved changes Save Dismiss" at bounding box center [634, 26] width 550 height 42
click at [851, 34] on button "Save" at bounding box center [849, 26] width 45 height 25
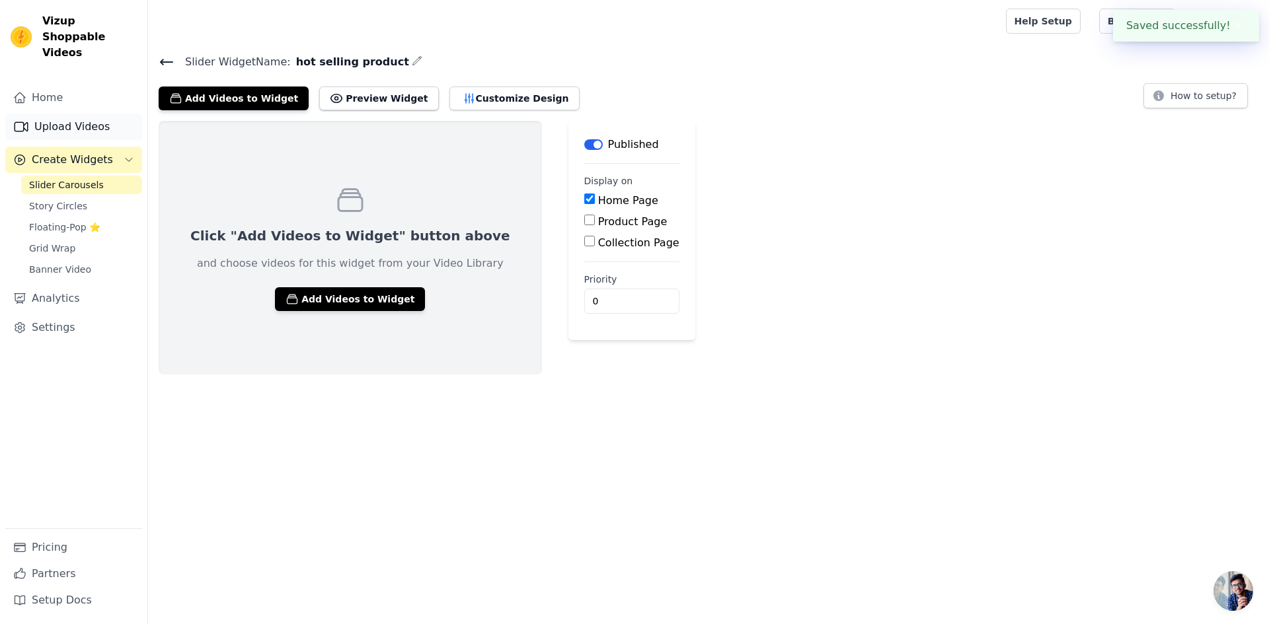
click at [98, 122] on link "Upload Videos" at bounding box center [73, 127] width 137 height 26
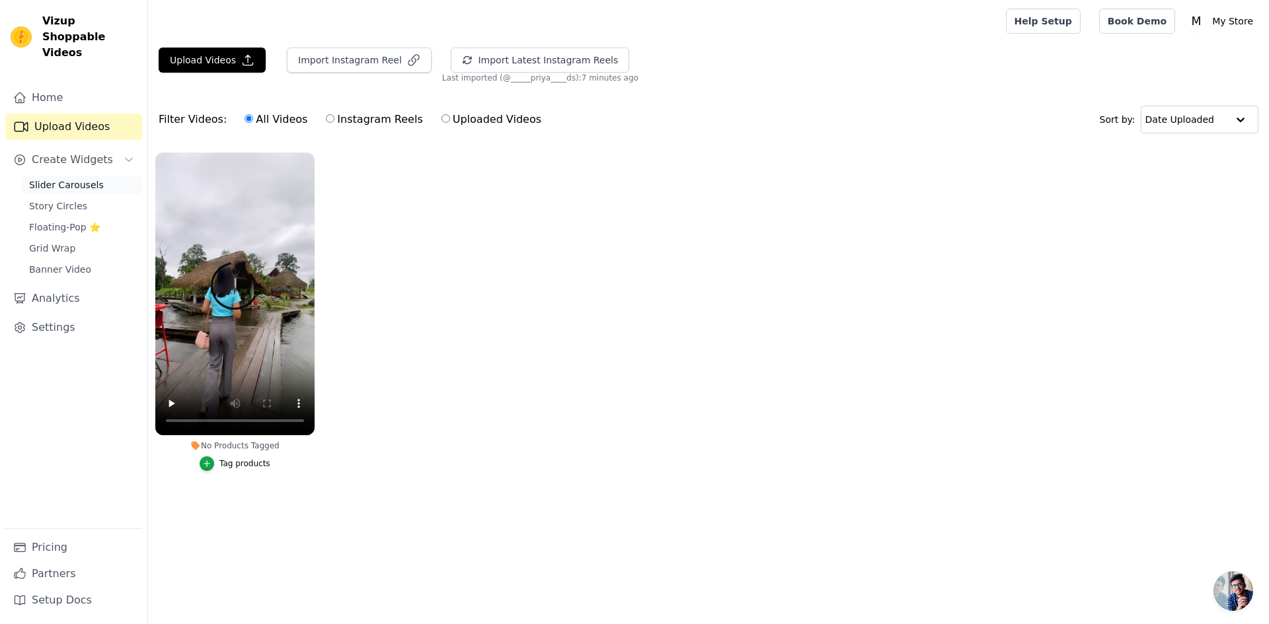
click at [40, 178] on span "Slider Carousels" at bounding box center [66, 184] width 75 height 13
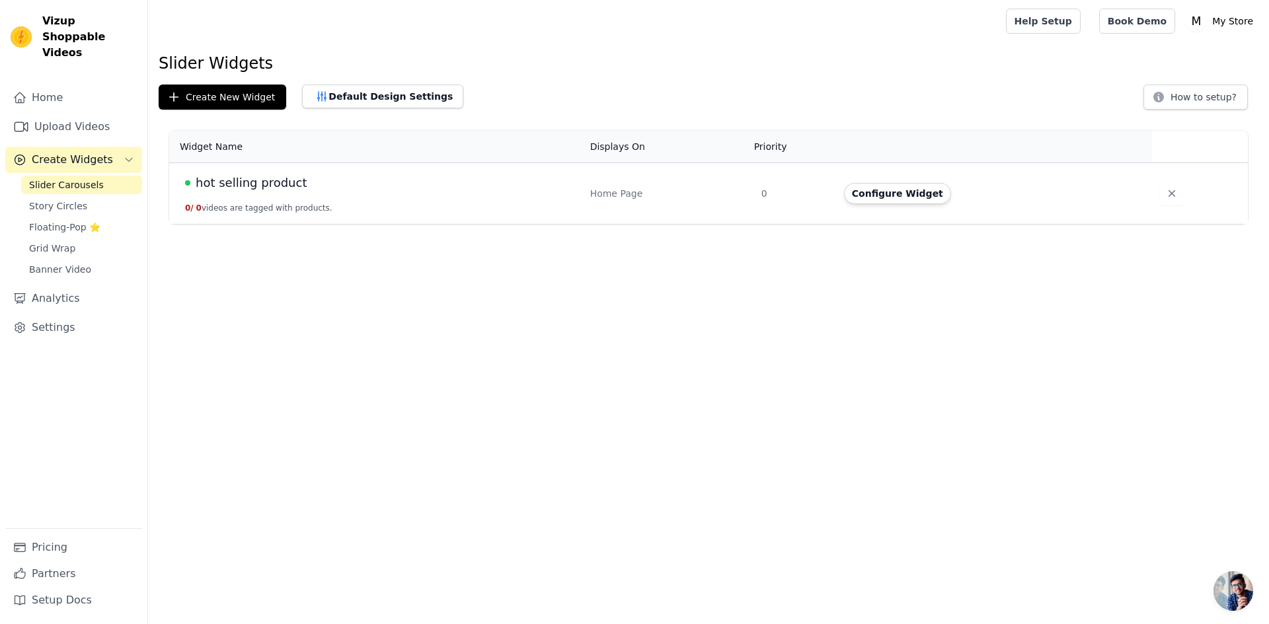
click at [428, 204] on td "hot selling product 0 / 0 videos are tagged with products." at bounding box center [375, 193] width 413 height 61
click at [910, 202] on button "Configure Widget" at bounding box center [897, 193] width 107 height 21
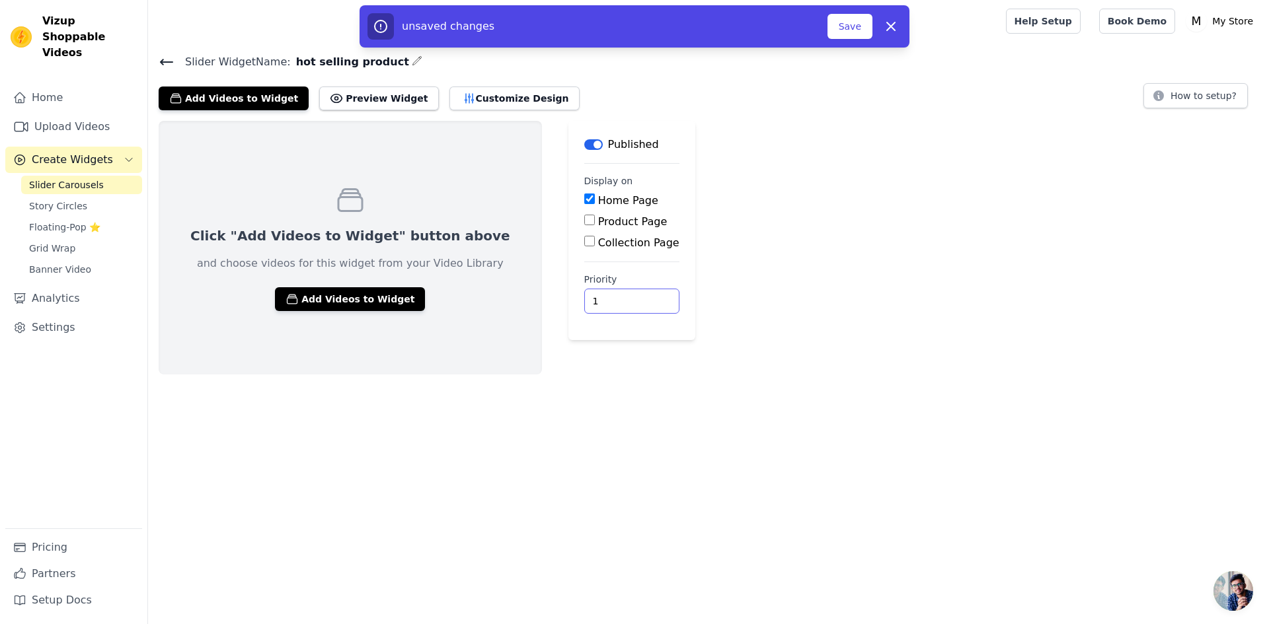
type input "1"
click at [589, 297] on input "1" at bounding box center [631, 301] width 95 height 25
click at [851, 40] on div "unsaved changes Save Dismiss" at bounding box center [634, 26] width 550 height 42
click at [359, 290] on button "Add Videos to Widget" at bounding box center [350, 299] width 150 height 24
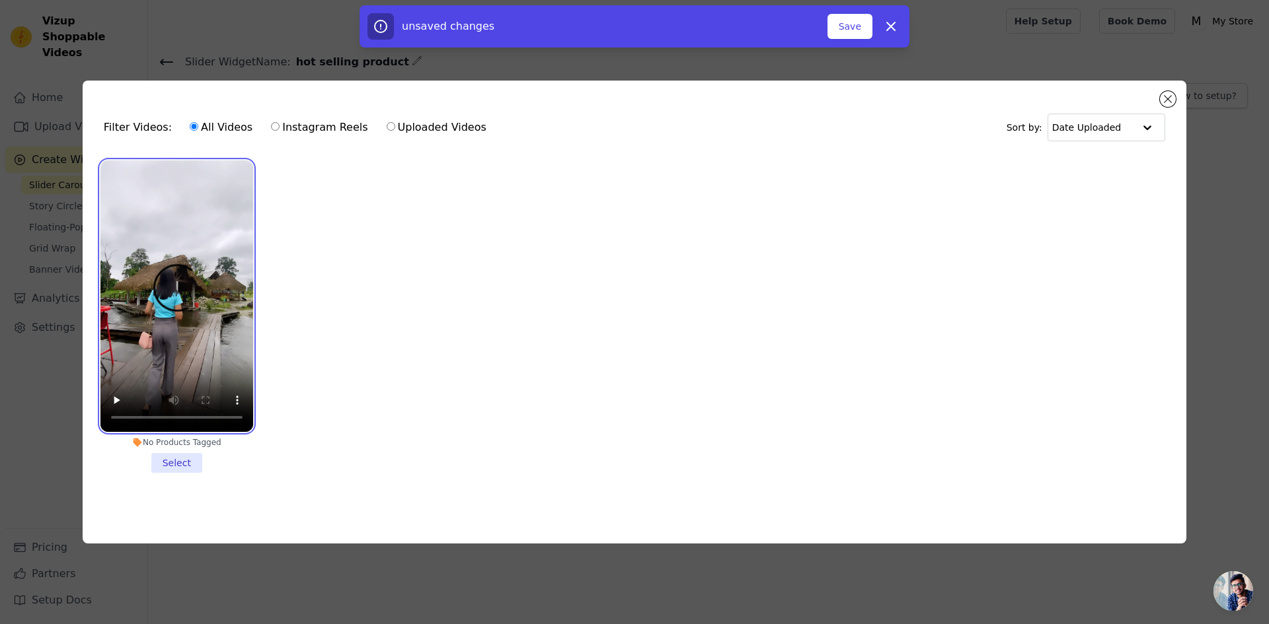
click at [177, 365] on video at bounding box center [176, 297] width 153 height 272
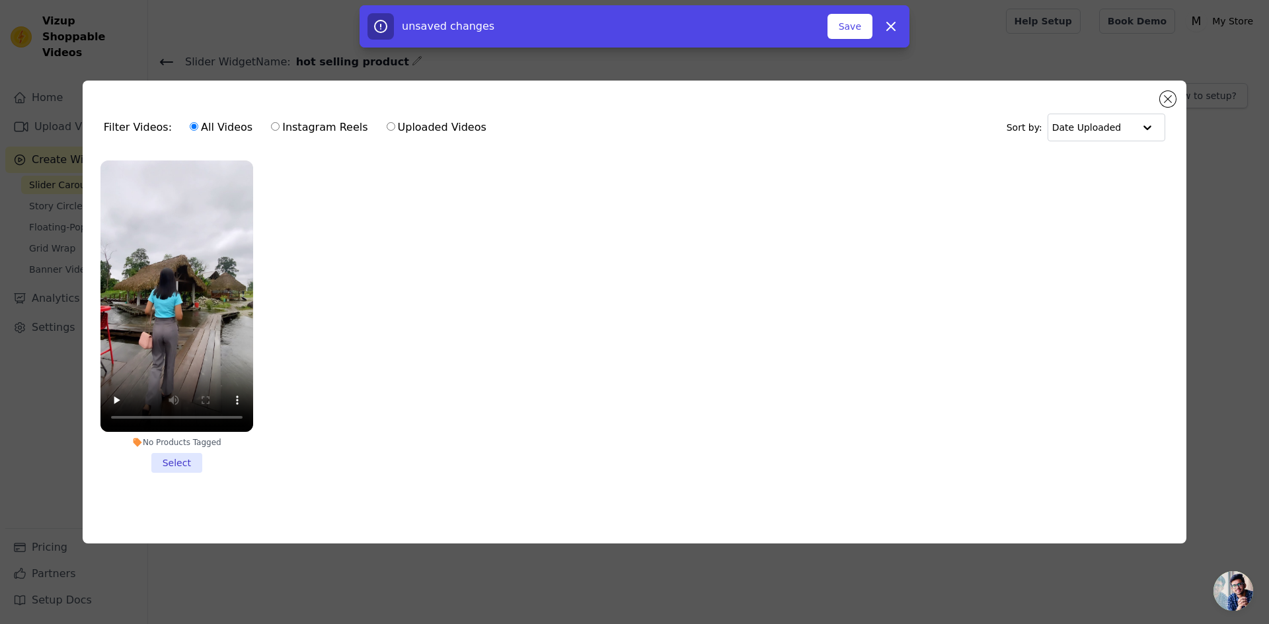
click at [175, 465] on li "No Products Tagged Select" at bounding box center [176, 317] width 153 height 313
click at [0, 0] on input "No Products Tagged Select" at bounding box center [0, 0] width 0 height 0
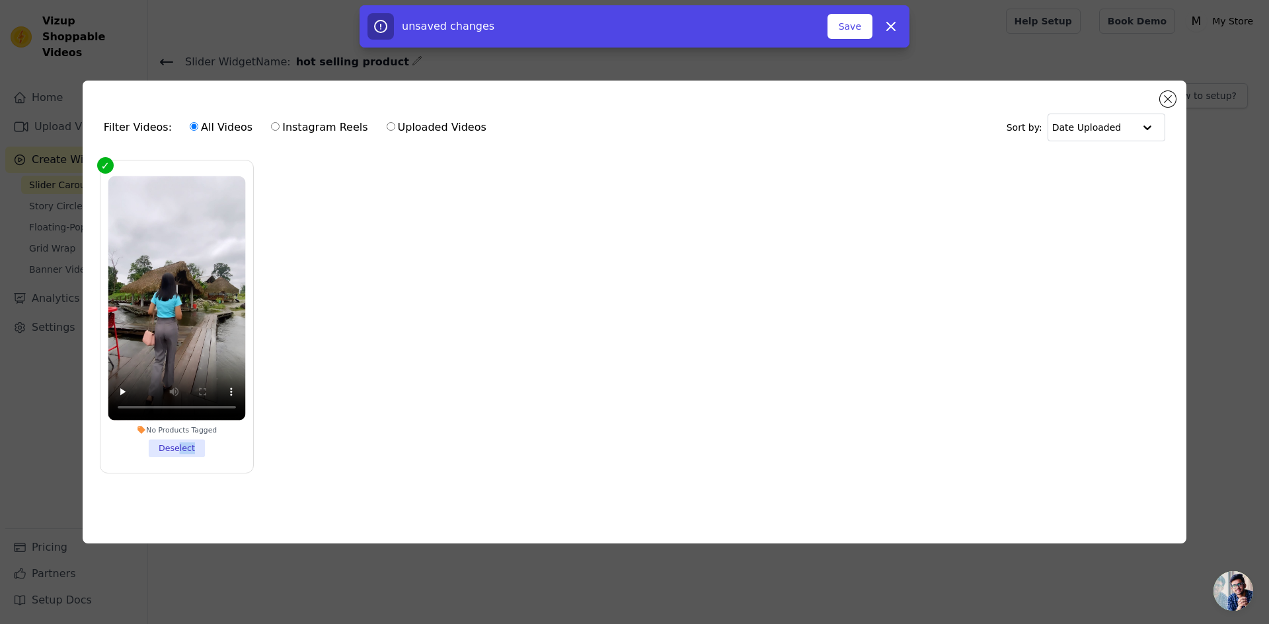
drag, startPoint x: 180, startPoint y: 448, endPoint x: 1267, endPoint y: 163, distance: 1123.8
click at [1258, 167] on div "Filter Videos: All Videos Instagram Reels Uploaded Videos Sort by: Date Uploade…" at bounding box center [634, 312] width 1269 height 624
drag, startPoint x: 1169, startPoint y: 95, endPoint x: 850, endPoint y: 27, distance: 326.2
click at [850, 121] on div "Click "Add Videos to Widget" button above and choose videos for this widget fro…" at bounding box center [708, 248] width 1121 height 254
click at [850, 27] on button "Save" at bounding box center [849, 26] width 45 height 25
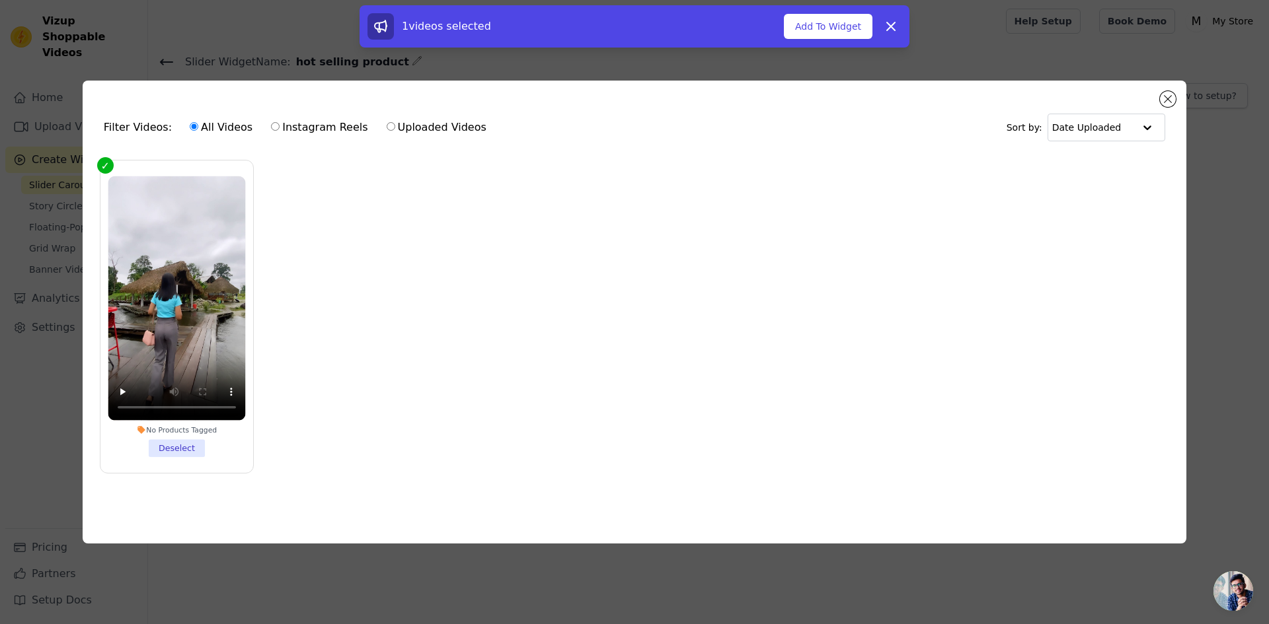
click at [1160, 92] on div "Filter Videos: All Videos Instagram Reels Uploaded Videos Sort by: Date Uploade…" at bounding box center [635, 312] width 1104 height 463
click at [1160, 93] on button "Close modal" at bounding box center [1168, 99] width 16 height 16
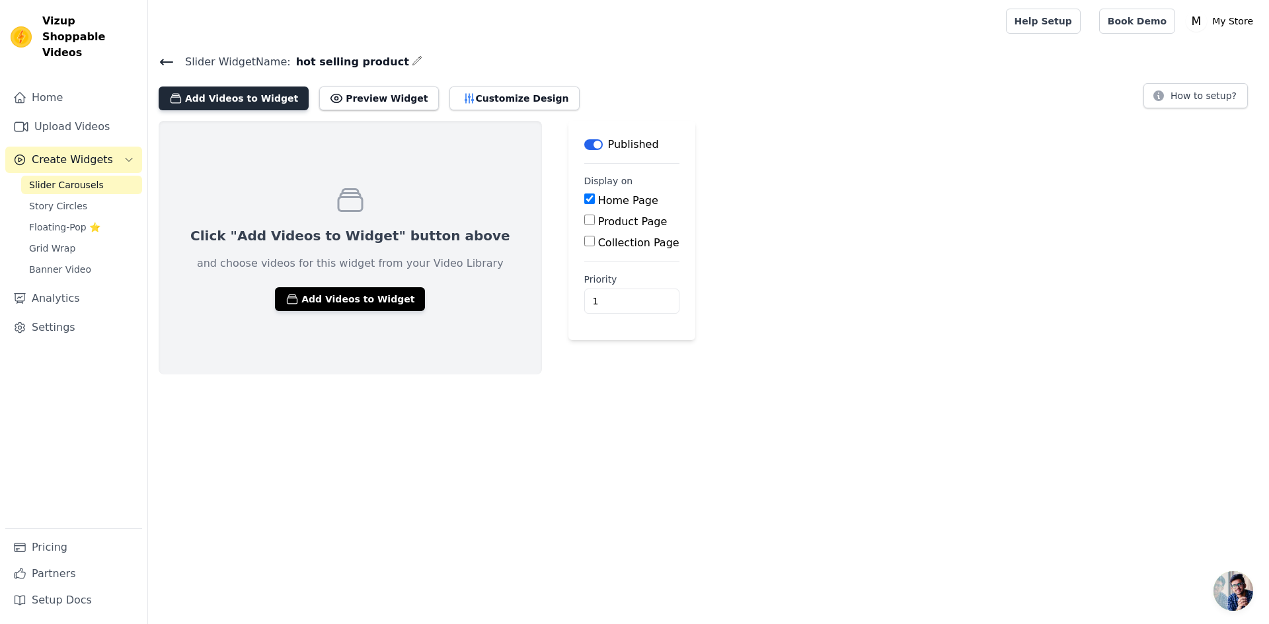
click at [231, 106] on button "Add Videos to Widget" at bounding box center [234, 99] width 150 height 24
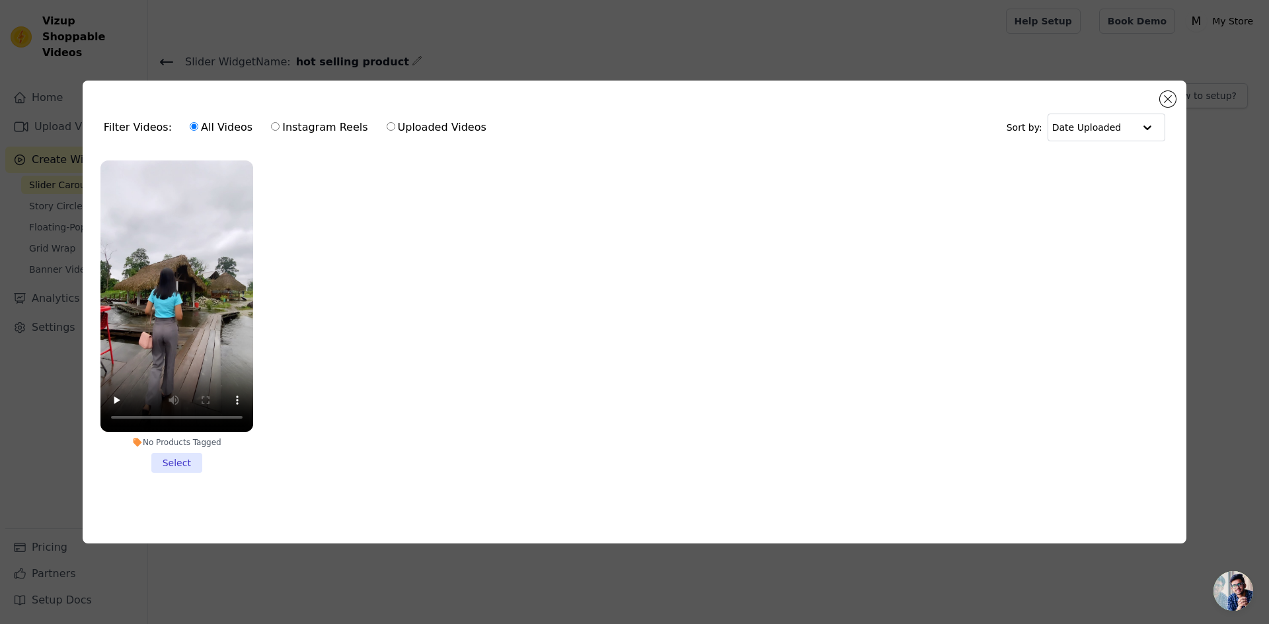
click at [0, 343] on div "Filter Videos: All Videos Instagram Reels Uploaded Videos Sort by: Date Uploade…" at bounding box center [634, 312] width 1269 height 624
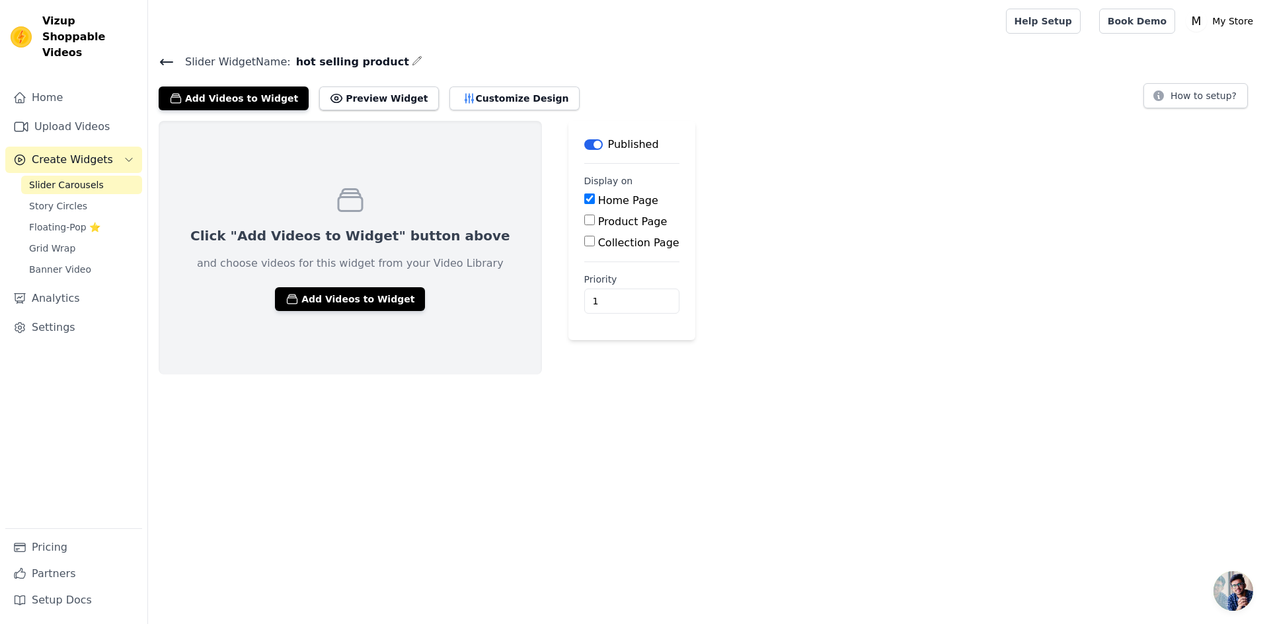
click at [77, 178] on span "Slider Carousels" at bounding box center [66, 184] width 75 height 13
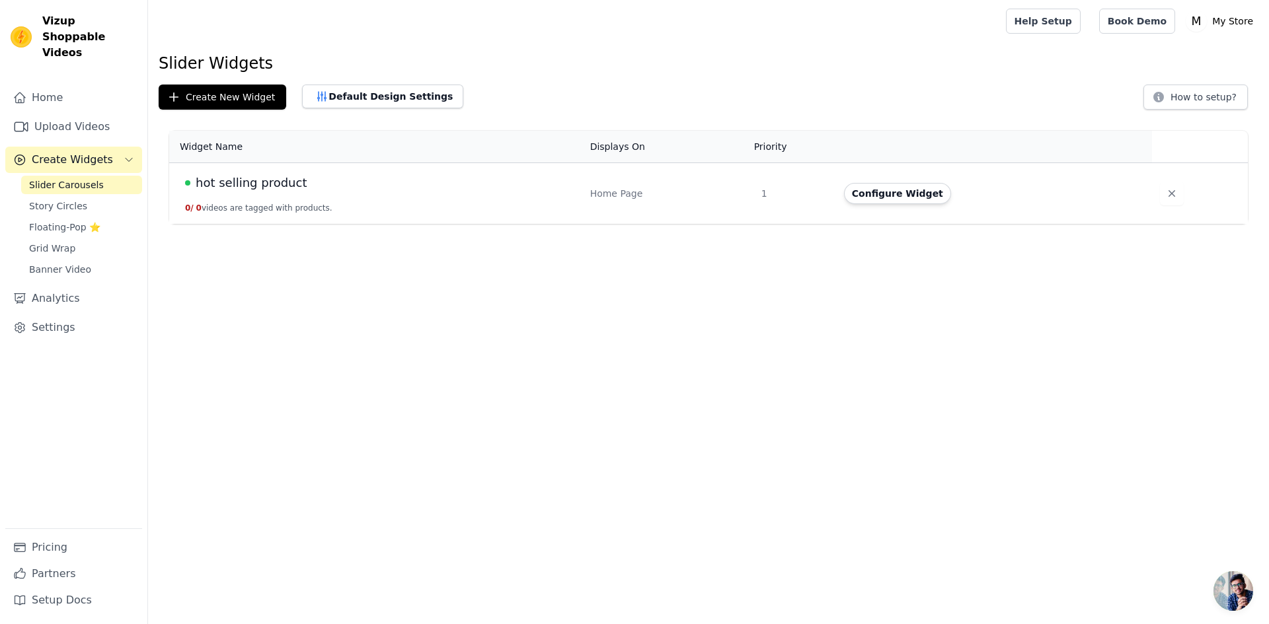
click at [322, 210] on td "hot selling product 0 / 0 videos are tagged with products." at bounding box center [375, 193] width 413 height 61
click at [915, 189] on button "Configure Widget" at bounding box center [897, 193] width 107 height 21
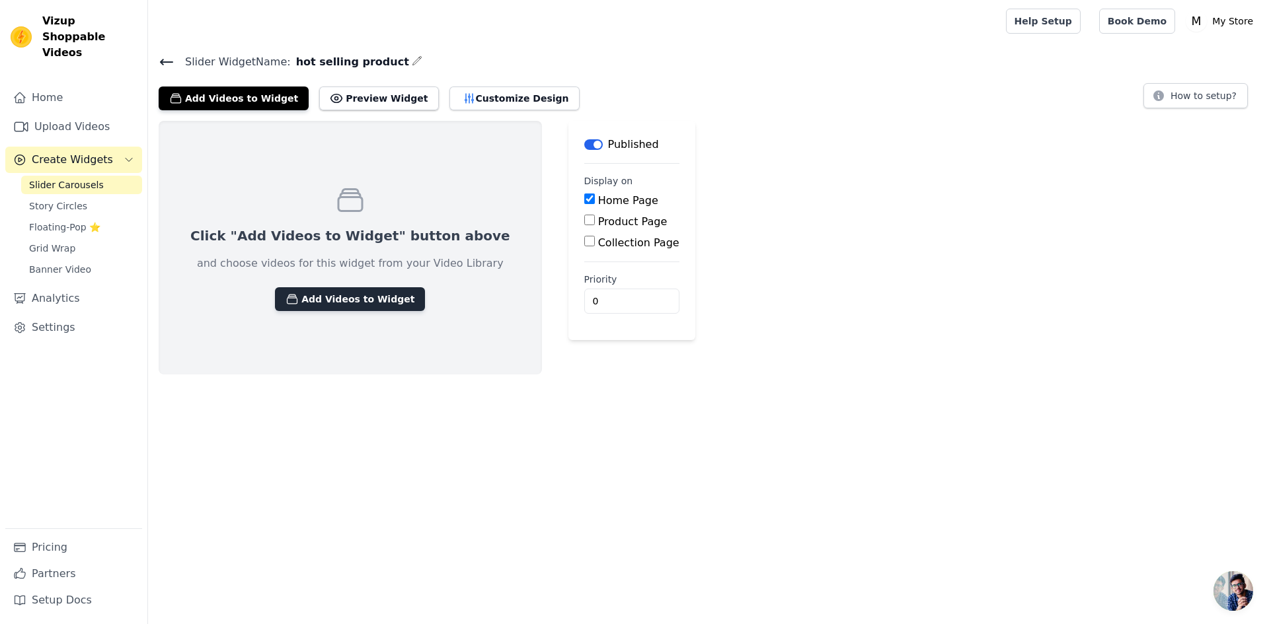
click at [346, 302] on button "Add Videos to Widget" at bounding box center [350, 299] width 150 height 24
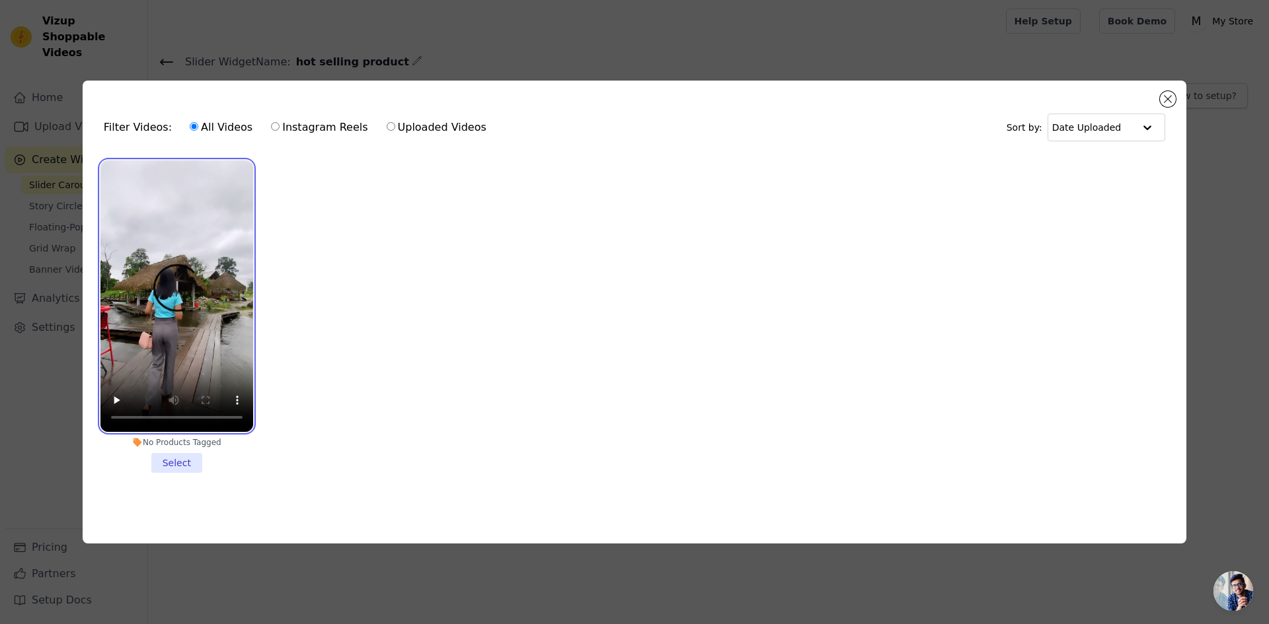
click at [241, 358] on video at bounding box center [176, 297] width 153 height 272
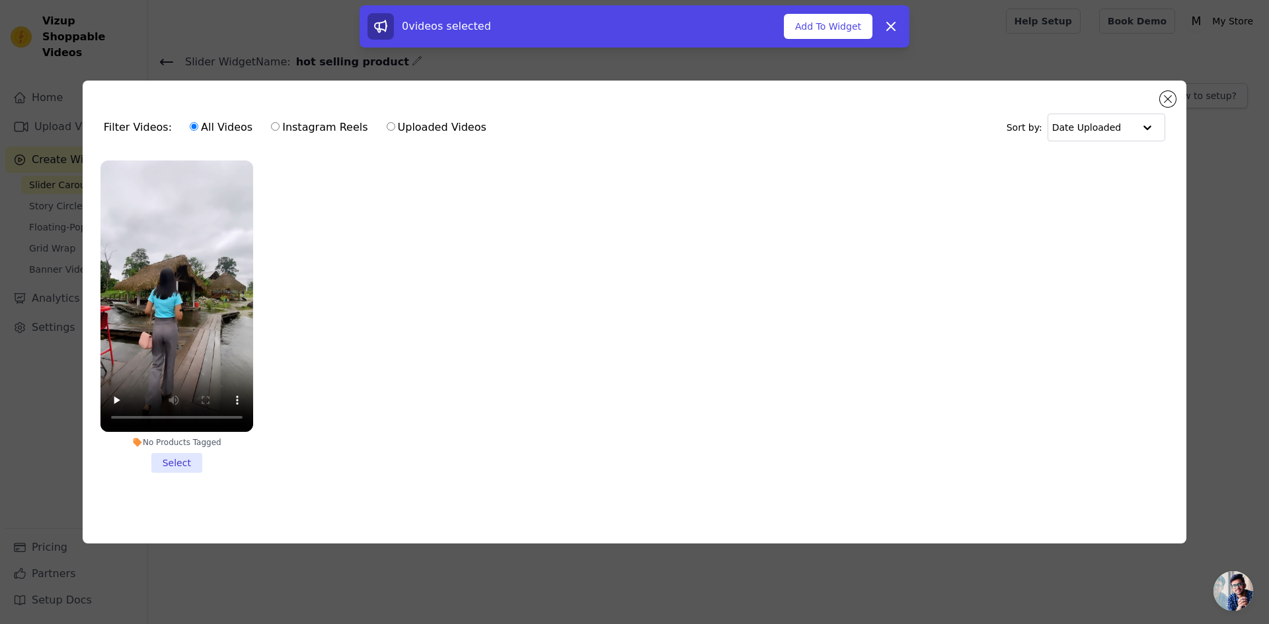
click at [167, 458] on li "No Products Tagged Select" at bounding box center [176, 317] width 153 height 313
click at [0, 0] on input "No Products Tagged Select" at bounding box center [0, 0] width 0 height 0
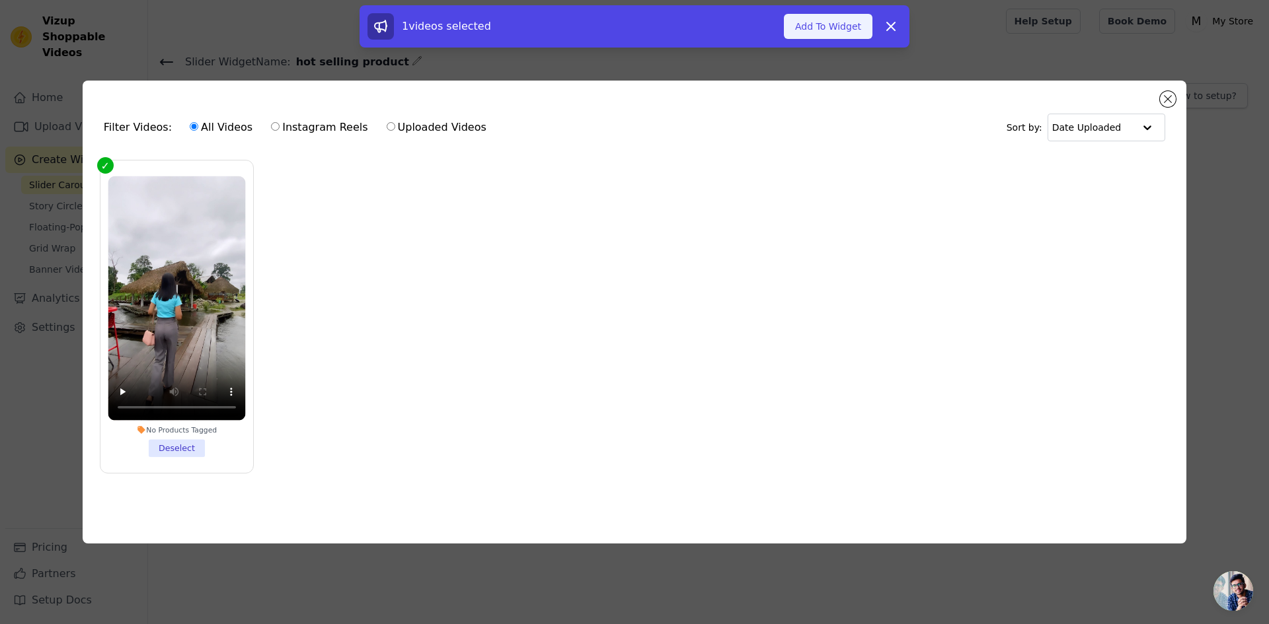
click at [843, 35] on button "Add To Widget" at bounding box center [828, 26] width 89 height 25
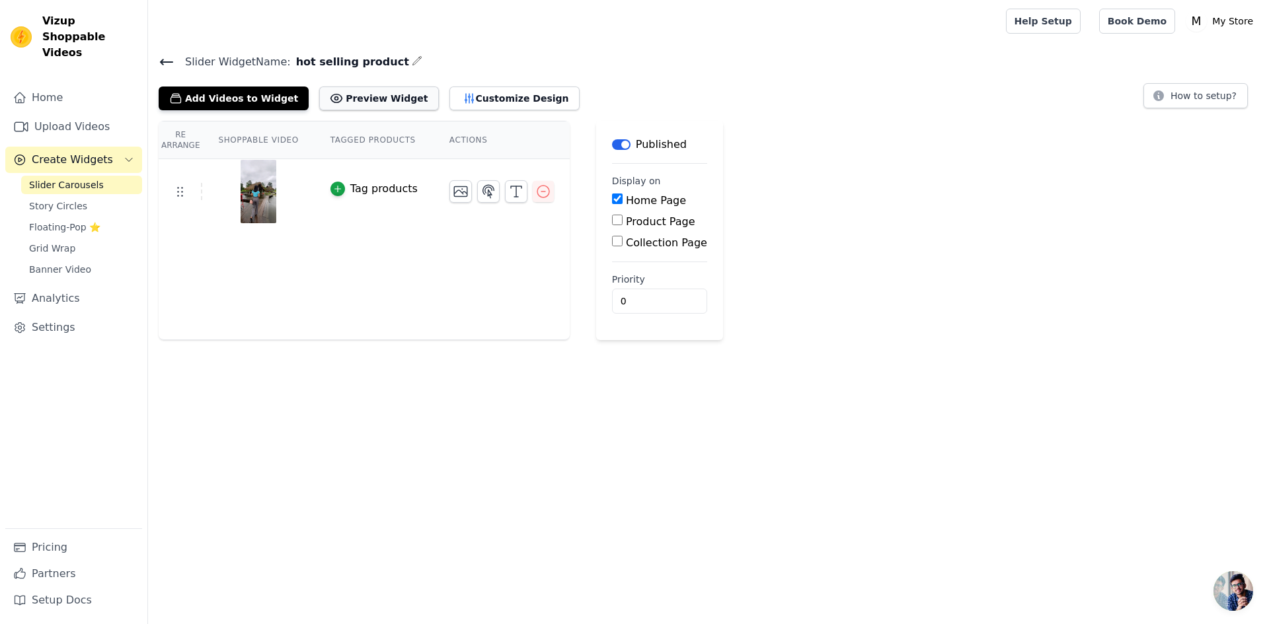
click at [382, 106] on button "Preview Widget" at bounding box center [378, 99] width 119 height 24
